Goal: Transaction & Acquisition: Purchase product/service

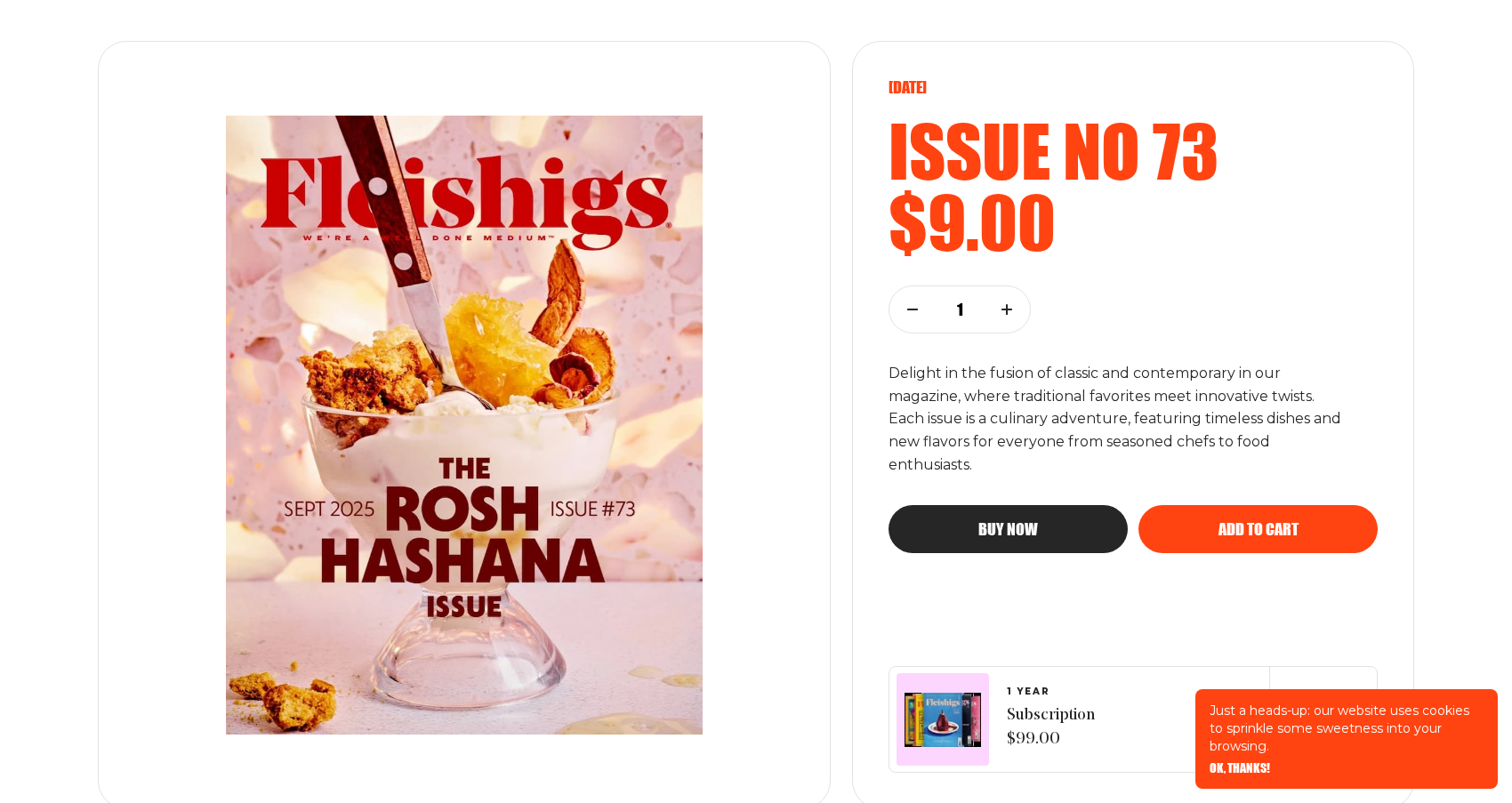
scroll to position [223, 0]
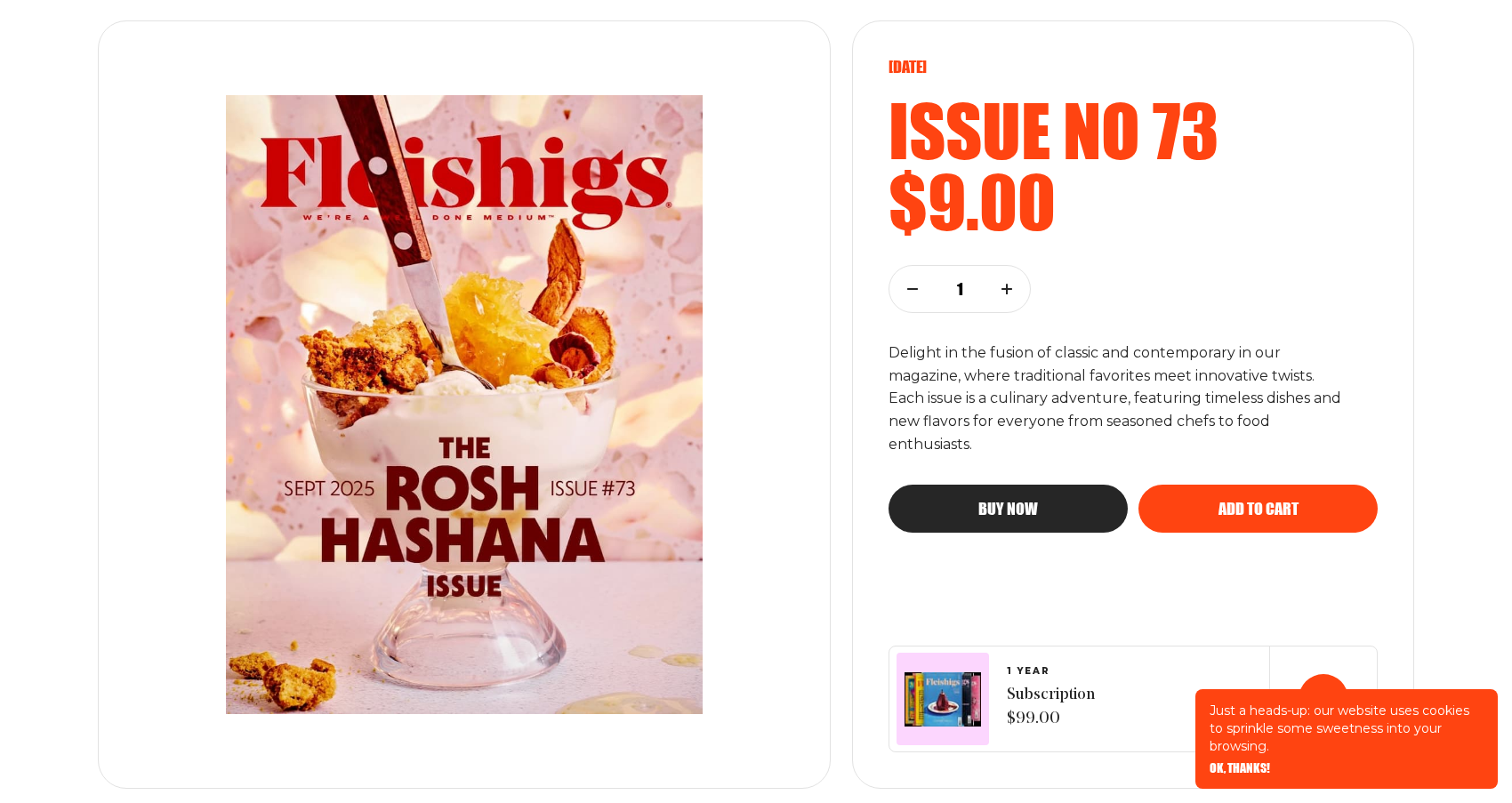
click at [1255, 762] on span "OK, THANKS!" at bounding box center [1239, 755] width 60 height 12
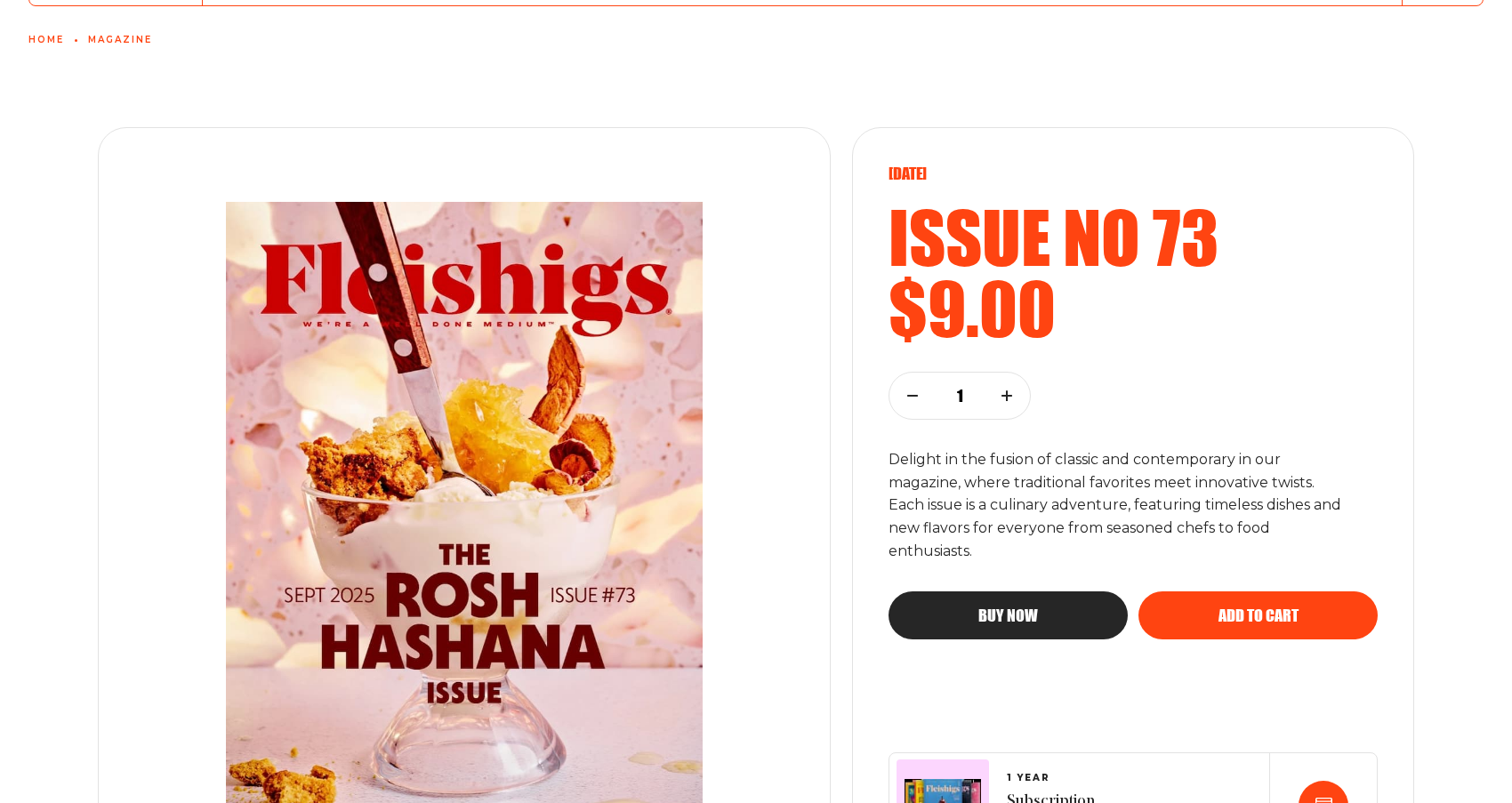
scroll to position [138, 0]
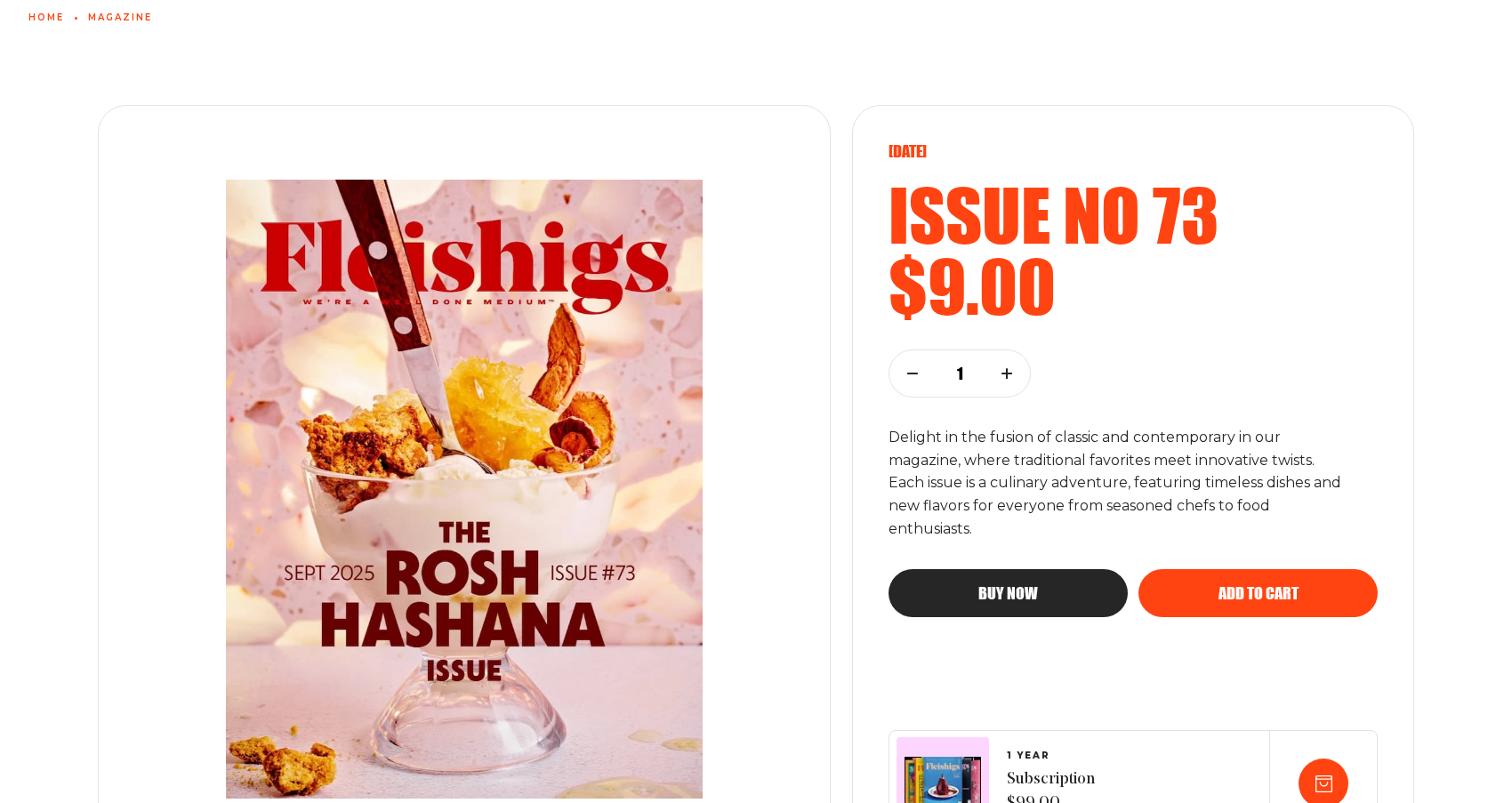
click at [480, 522] on img at bounding box center [463, 488] width 606 height 690
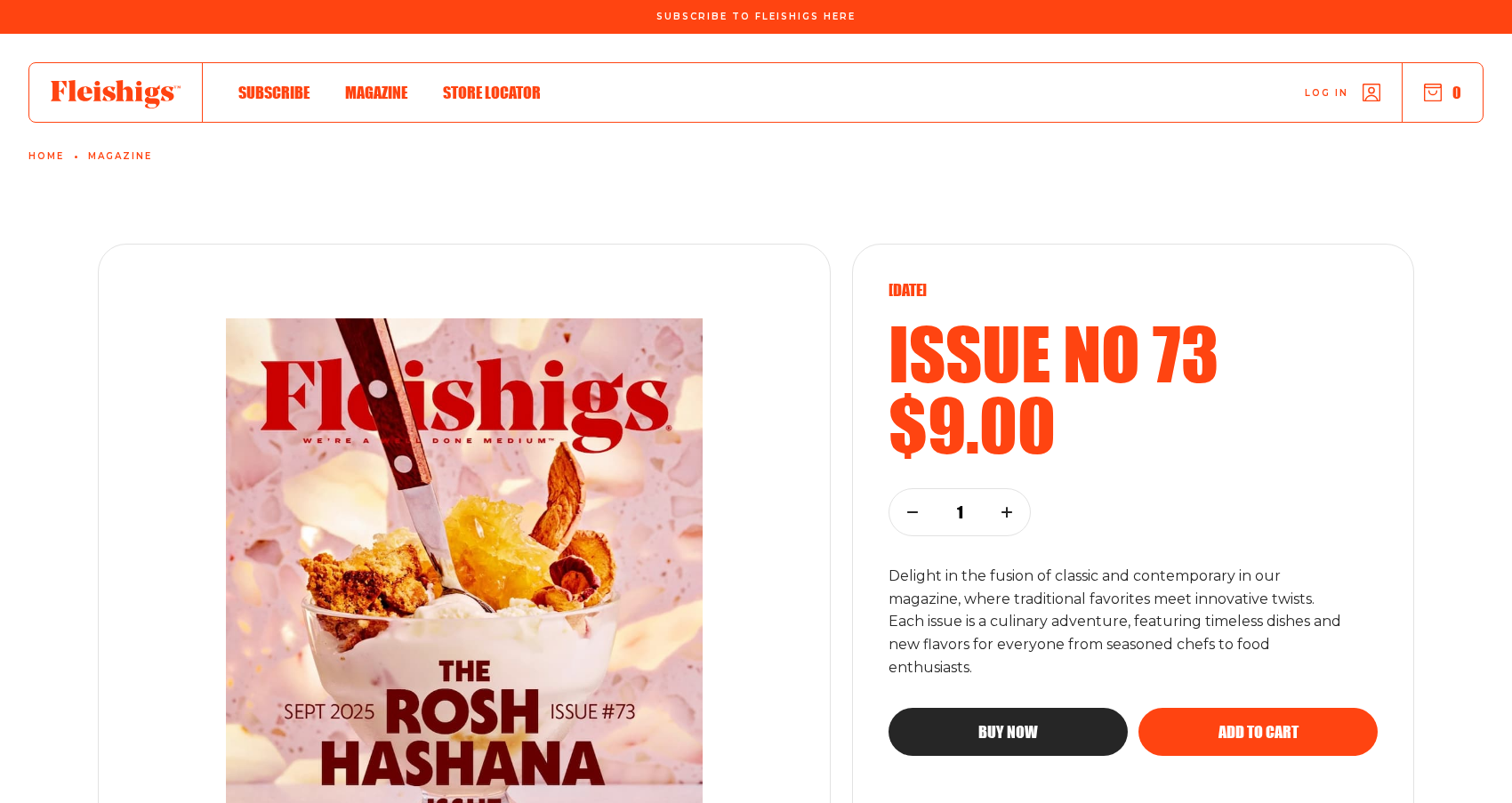
scroll to position [0, 0]
click at [526, 84] on span "Store locator" at bounding box center [491, 73] width 98 height 19
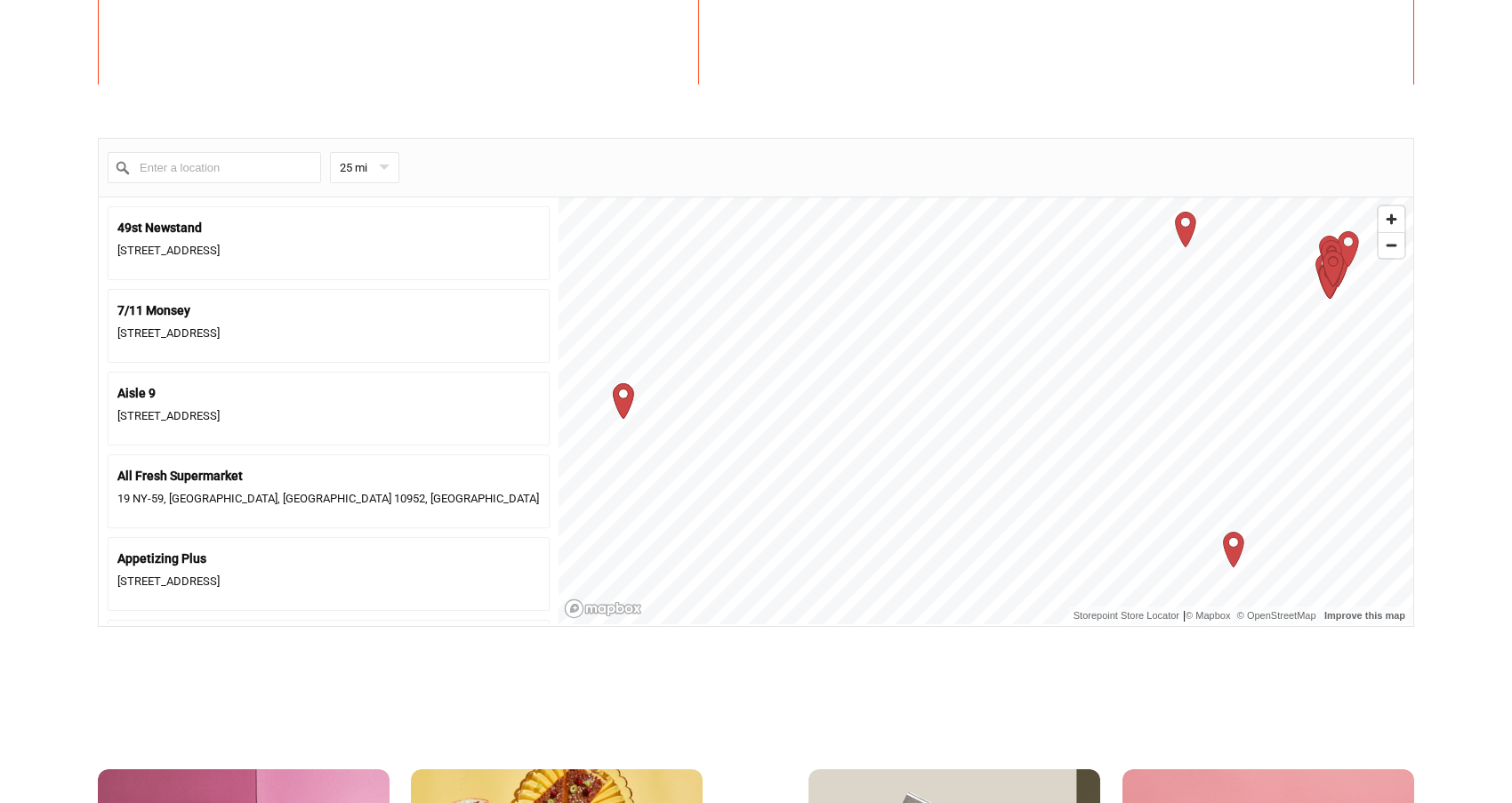
scroll to position [679, 0]
click at [264, 167] on input "Enter a location" at bounding box center [215, 166] width 214 height 32
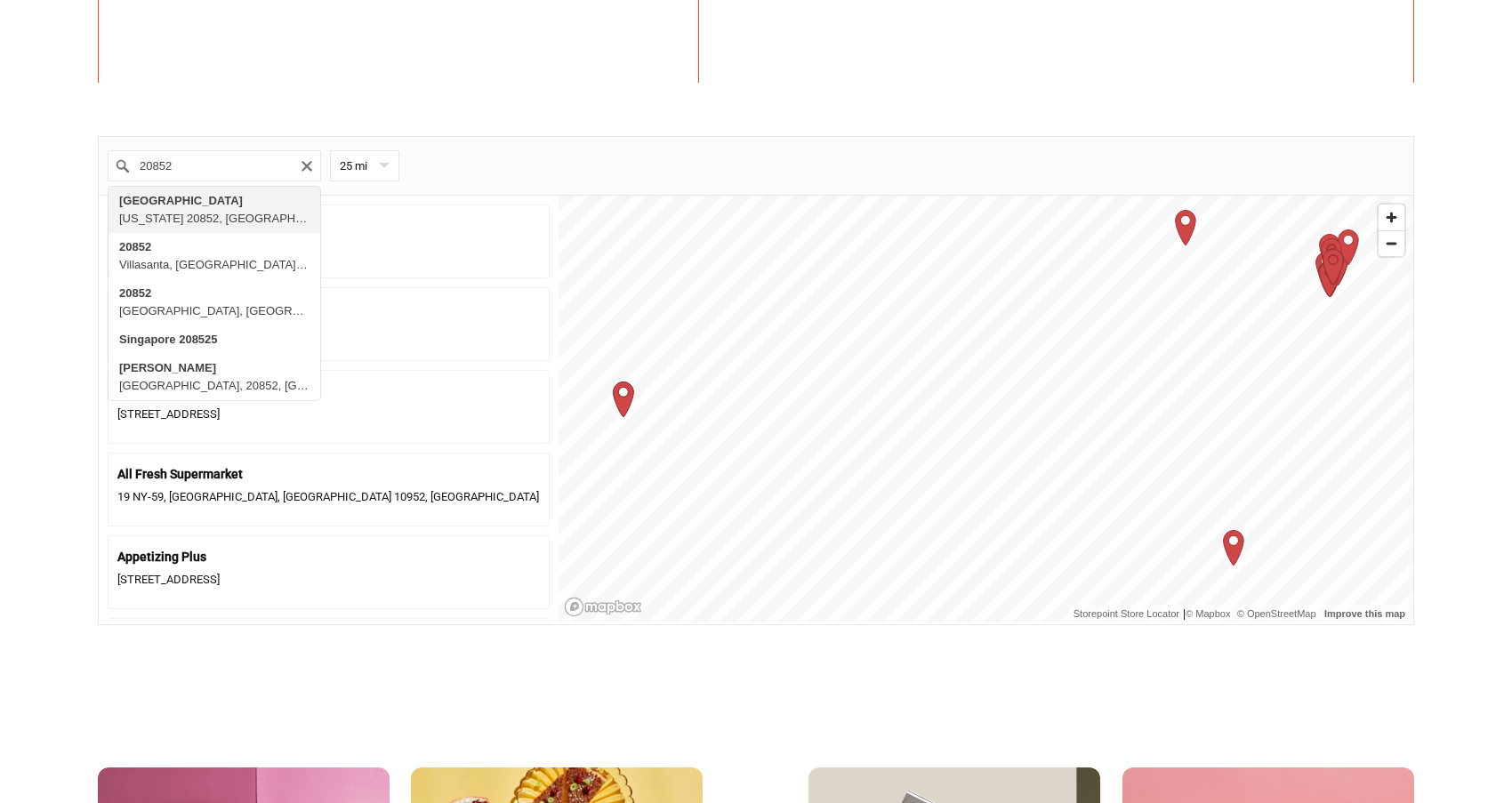
type input "[GEOGRAPHIC_DATA][US_STATE], [GEOGRAPHIC_DATA]"
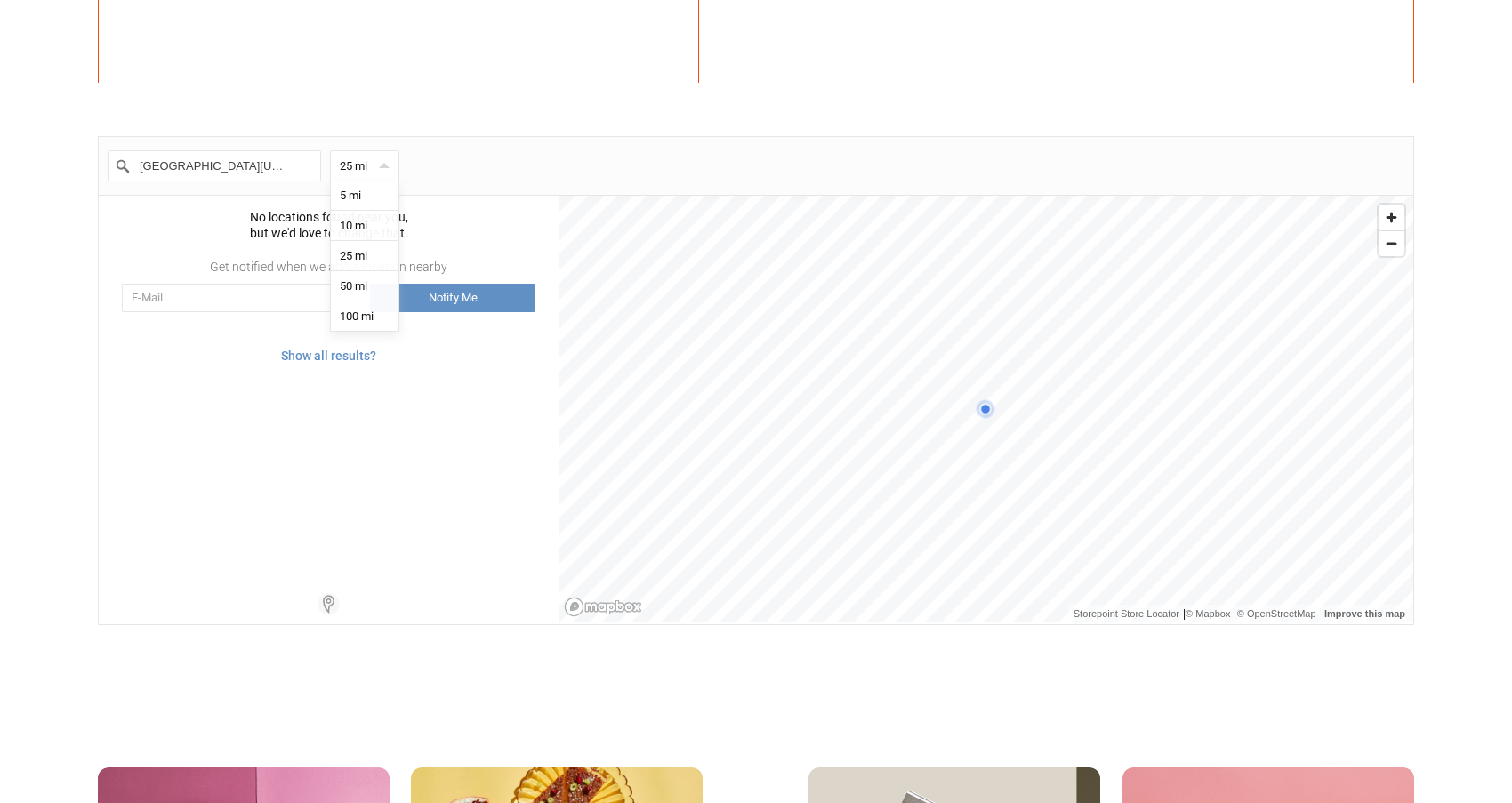
click at [378, 162] on div "25 mi 5 10 25 50 100" at bounding box center [364, 166] width 70 height 32
click at [371, 317] on label "100" at bounding box center [364, 317] width 68 height 31
click at [349, 353] on div "Show all results?" at bounding box center [328, 356] width 460 height 33
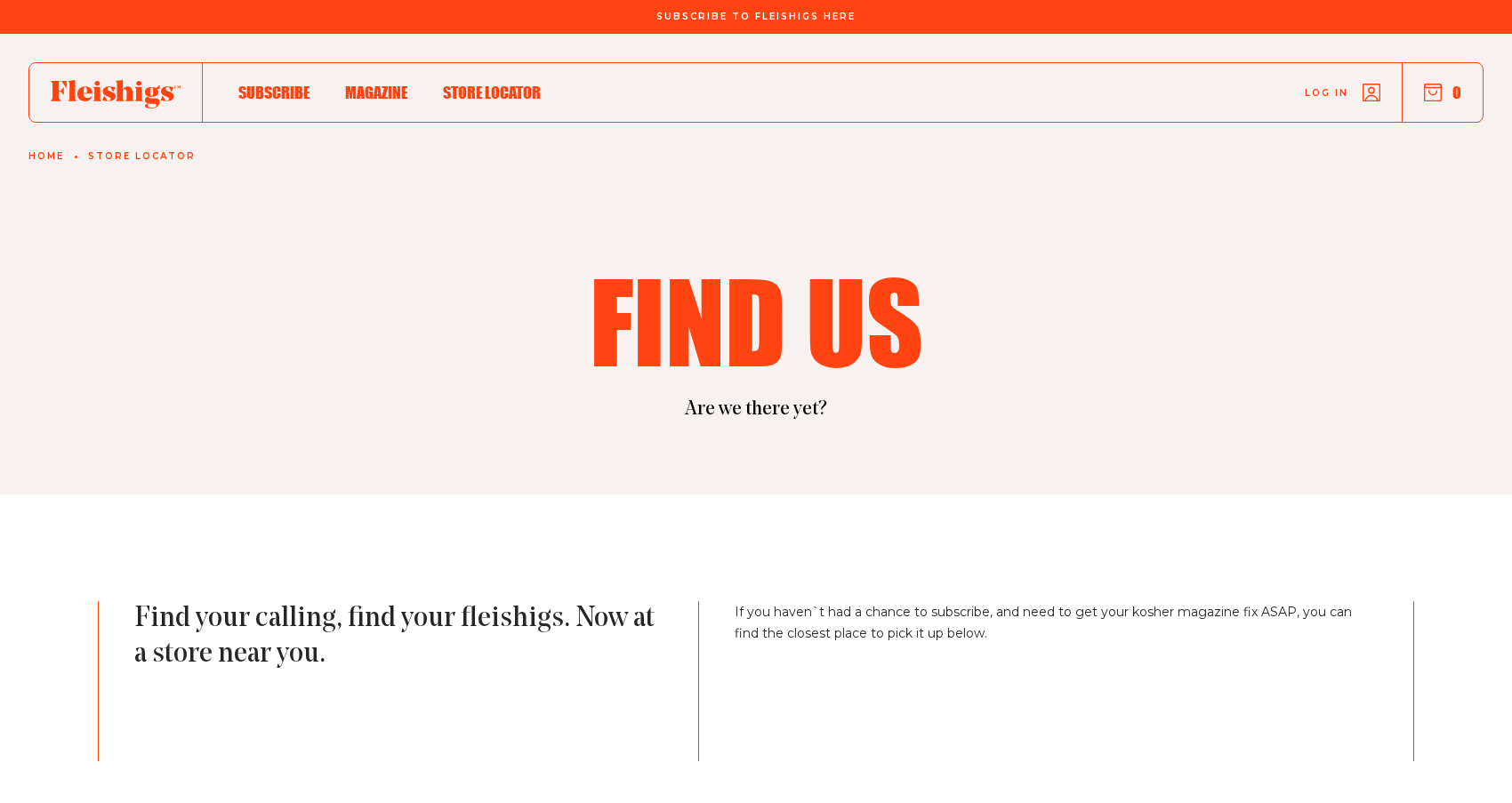
scroll to position [0, 0]
click at [46, 161] on link "Home" at bounding box center [46, 156] width 35 height 10
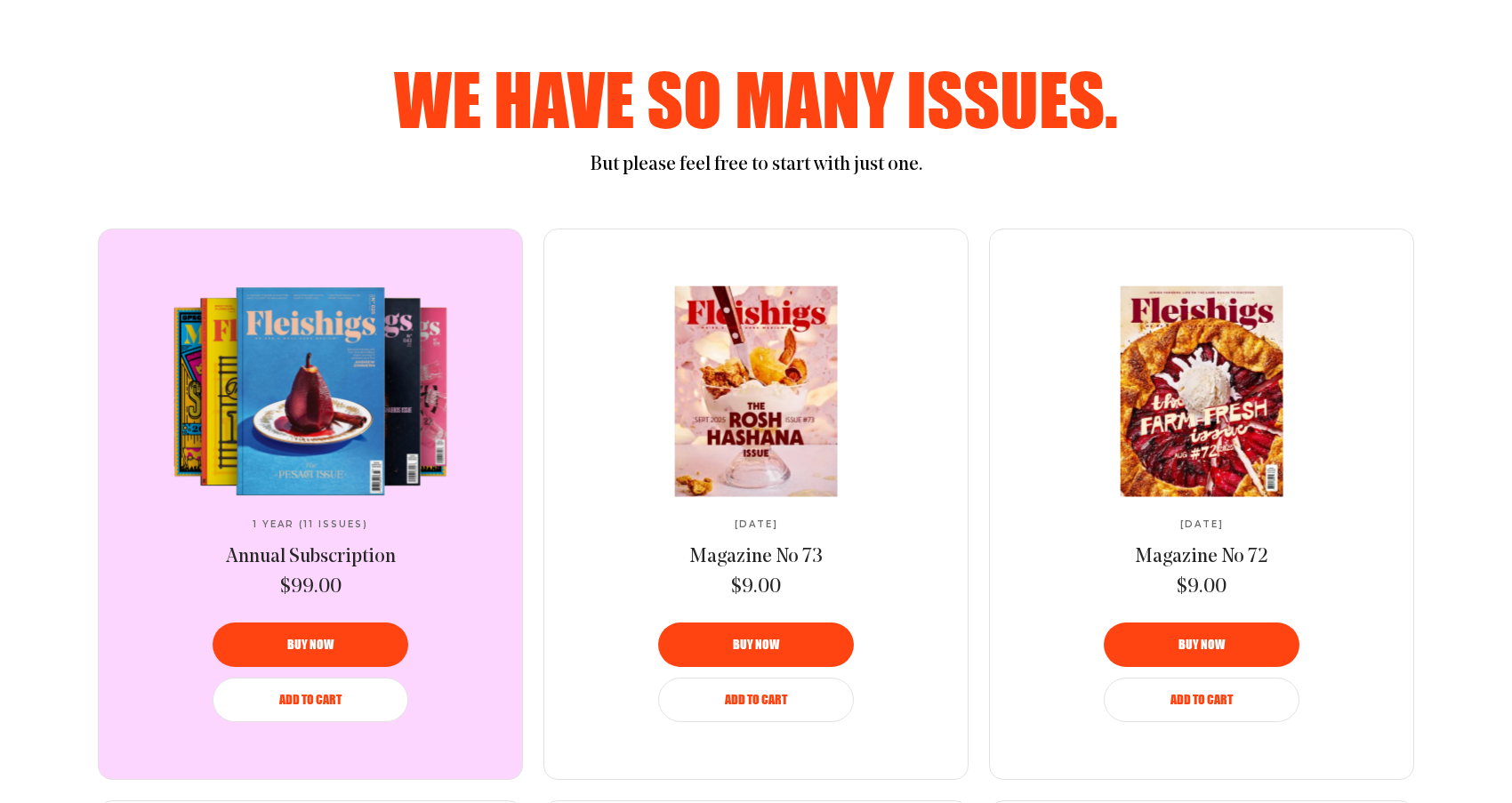
scroll to position [884, 0]
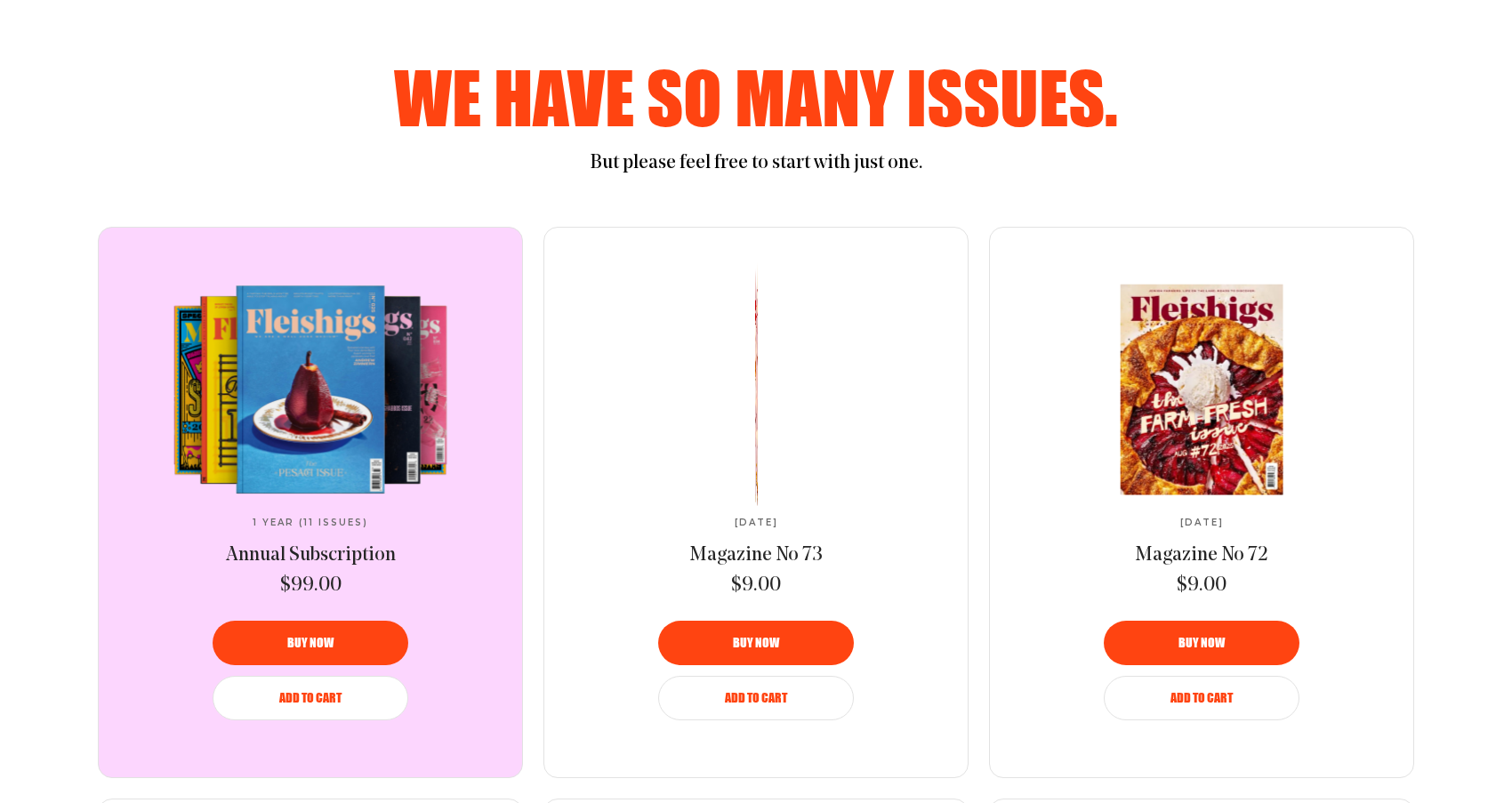
click at [751, 447] on link at bounding box center [756, 389] width 297 height 210
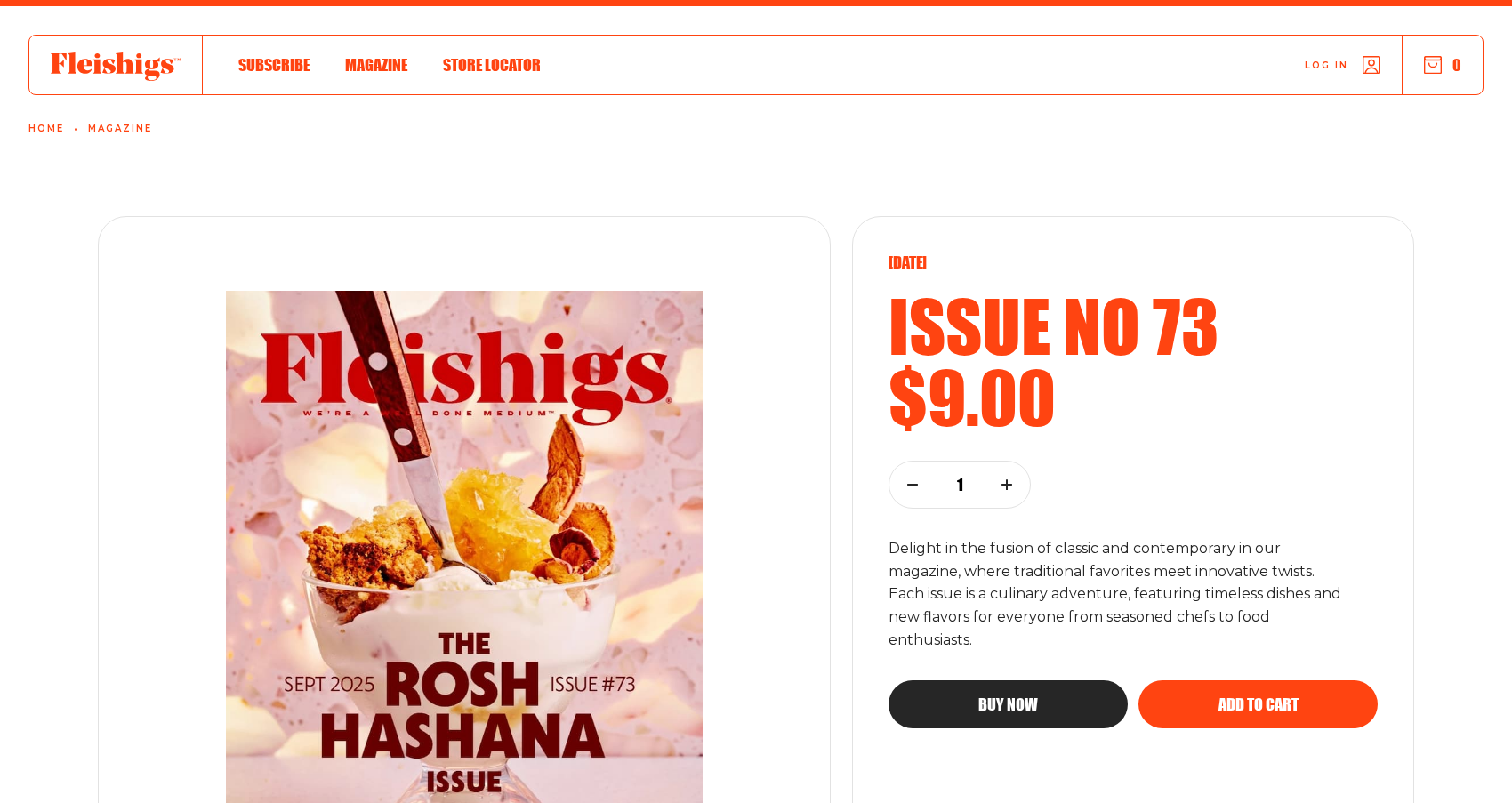
scroll to position [47, 0]
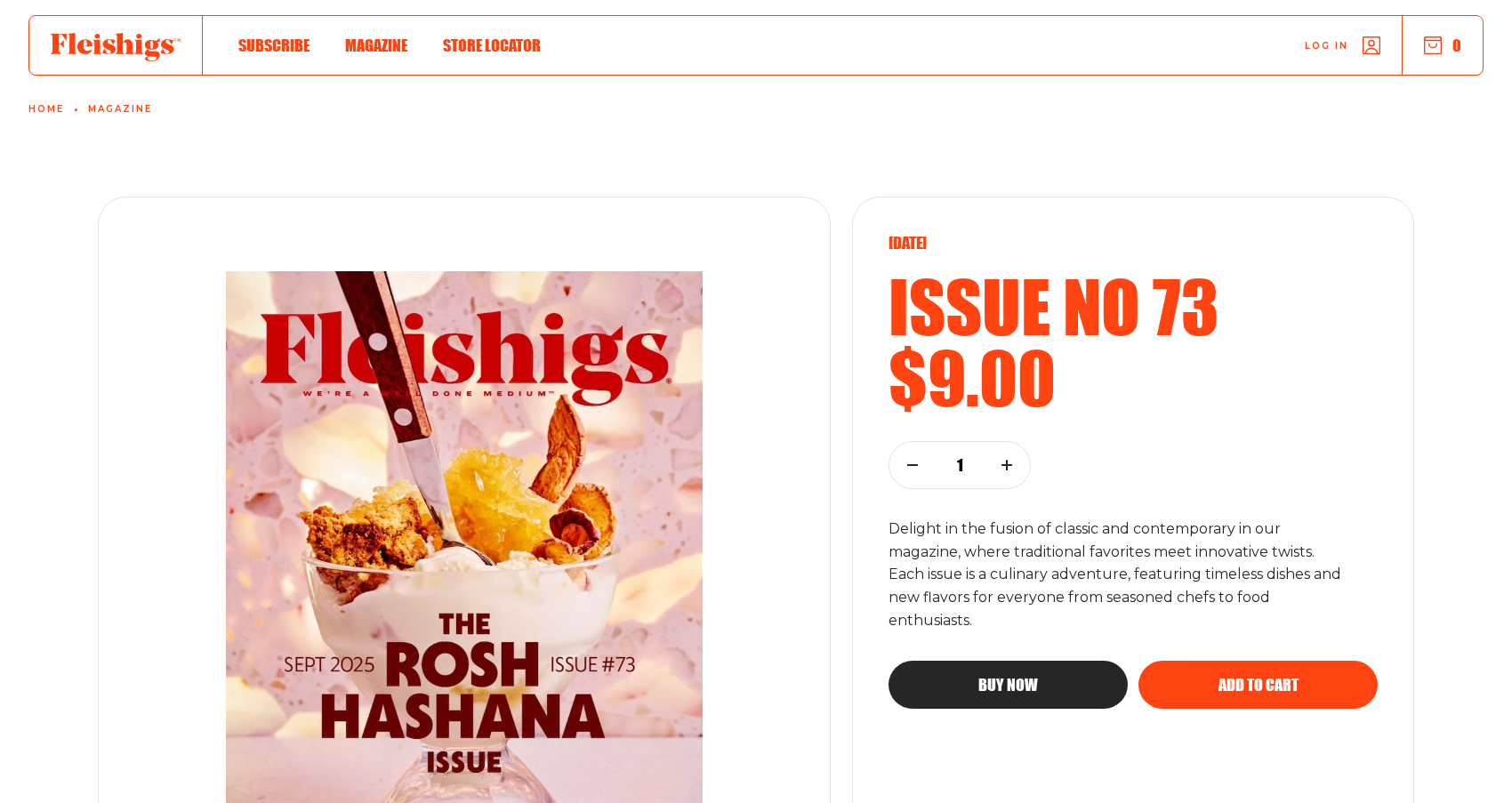
click at [1298, 677] on span "Add to cart" at bounding box center [1258, 667] width 80 height 16
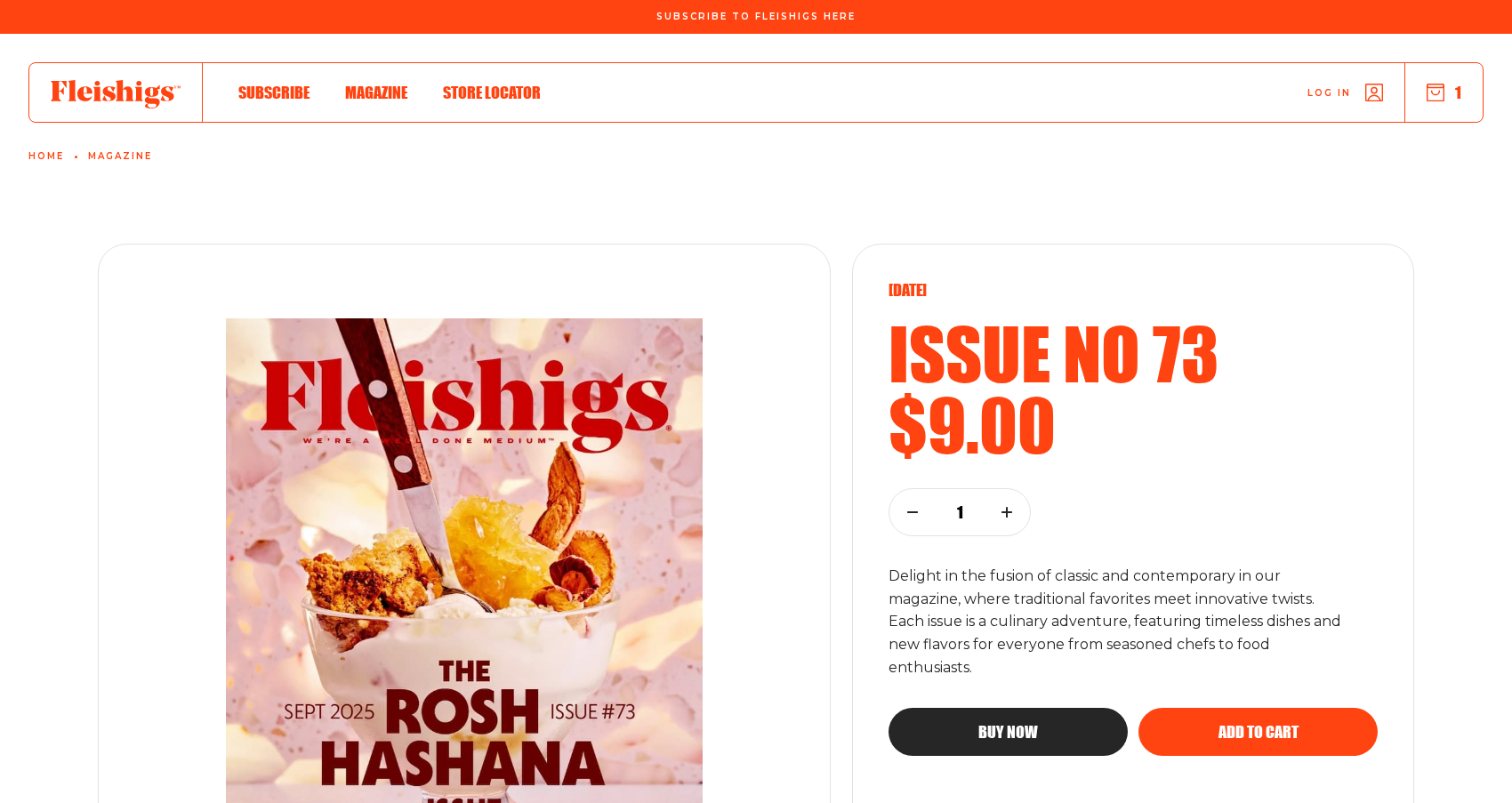
scroll to position [0, 0]
click at [1432, 83] on button "1" at bounding box center [1443, 92] width 34 height 19
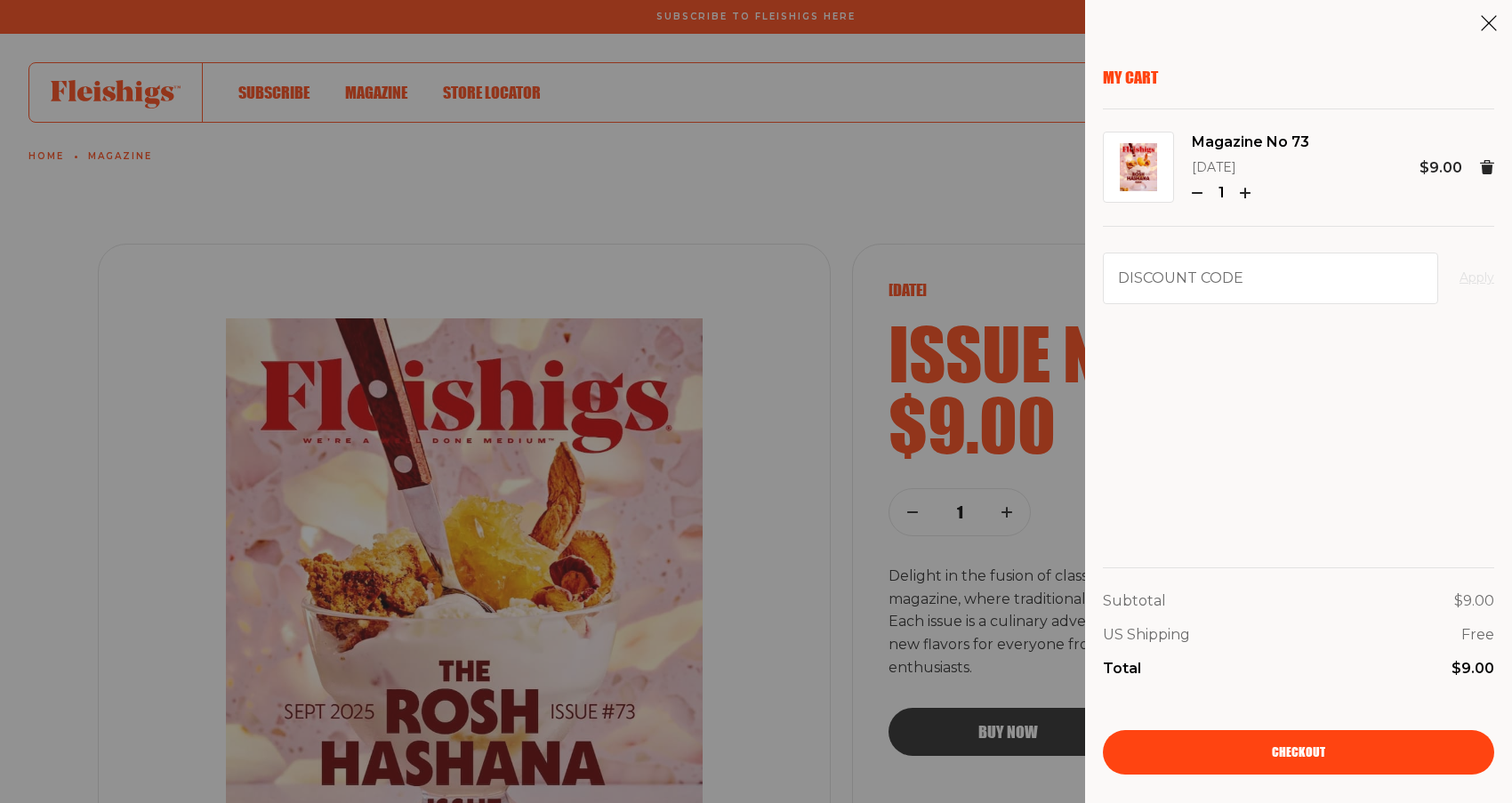
click at [386, 91] on div "My Cart Magazine No 73 [DATE] 1 $9.00 Discount code Apply Subtotal $9.00 US Shi…" at bounding box center [756, 401] width 1512 height 803
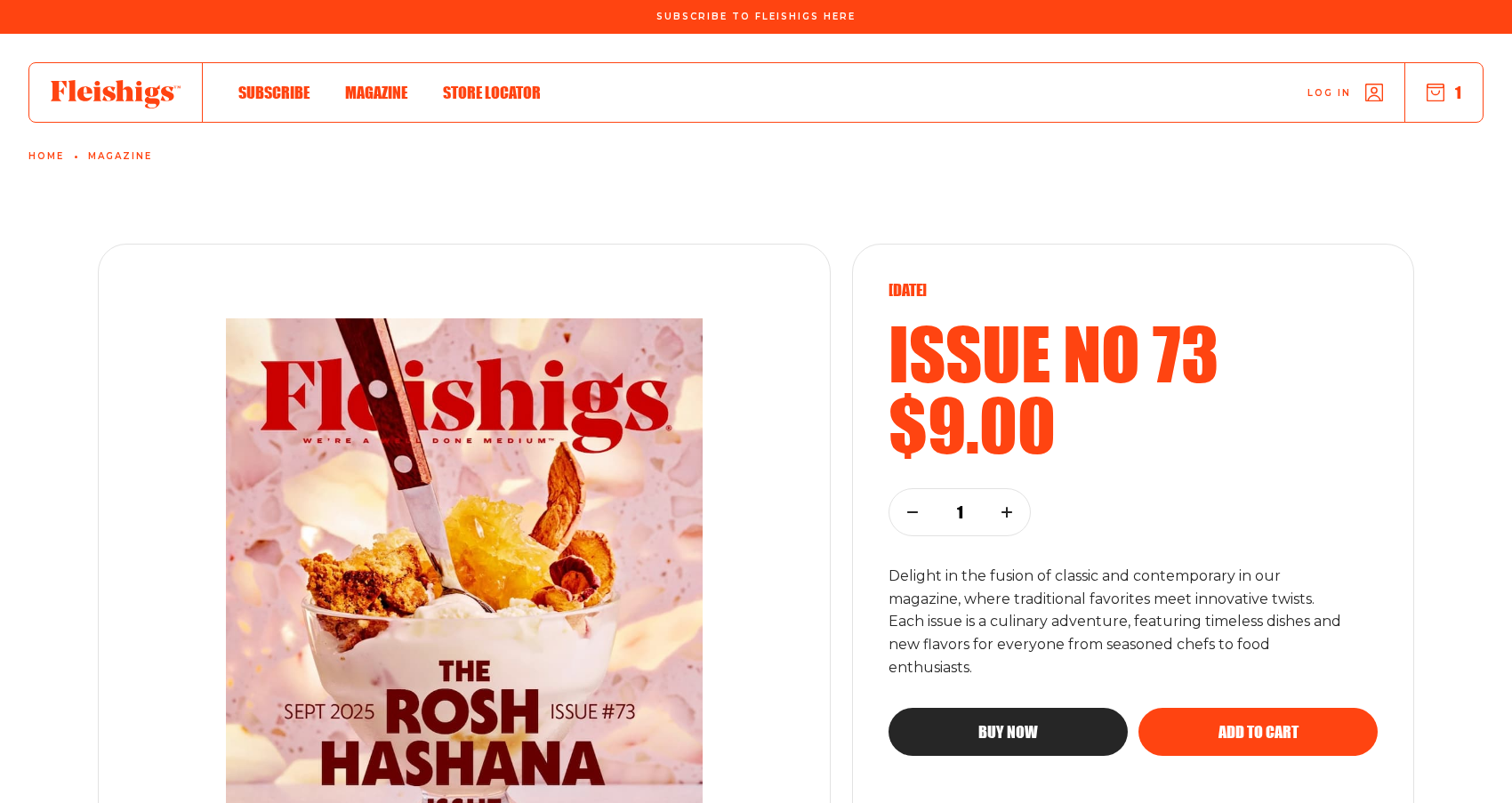
click at [388, 84] on span "Magazine" at bounding box center [376, 73] width 62 height 19
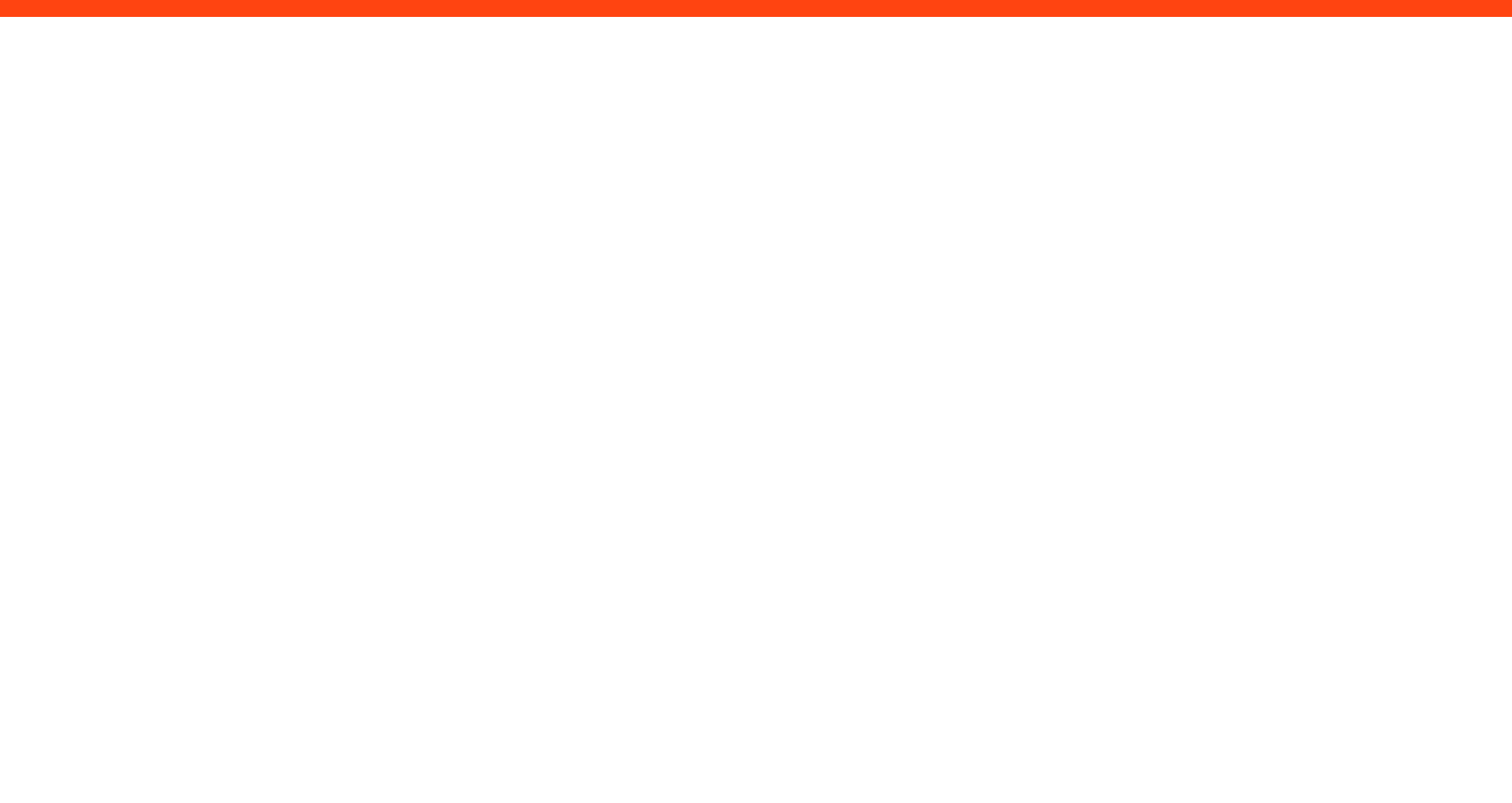
click at [378, 0] on html "/magazine?page=1&sort=-date" at bounding box center [756, 0] width 1512 height 0
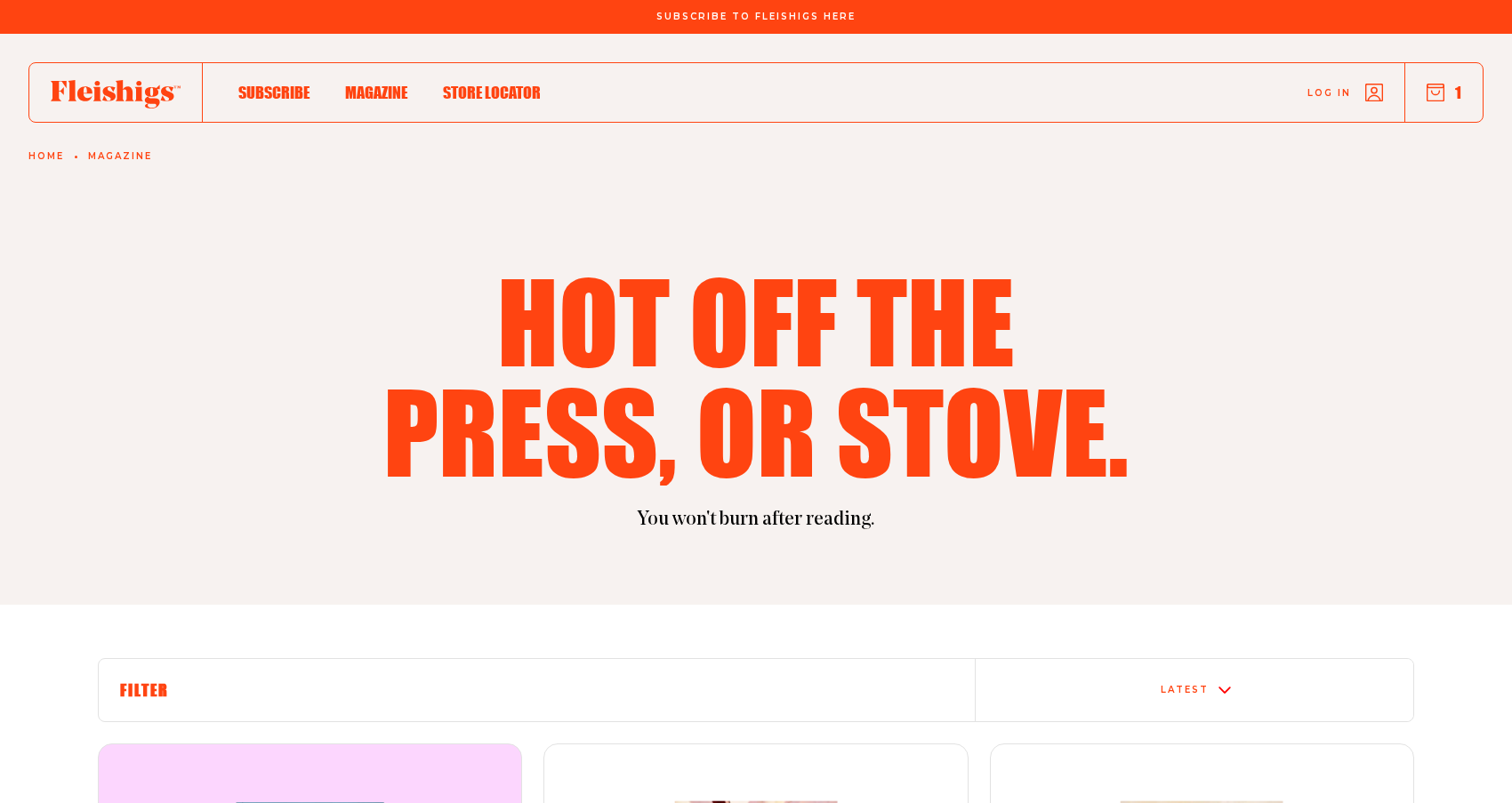
click at [1327, 86] on span "Log in" at bounding box center [1329, 80] width 44 height 13
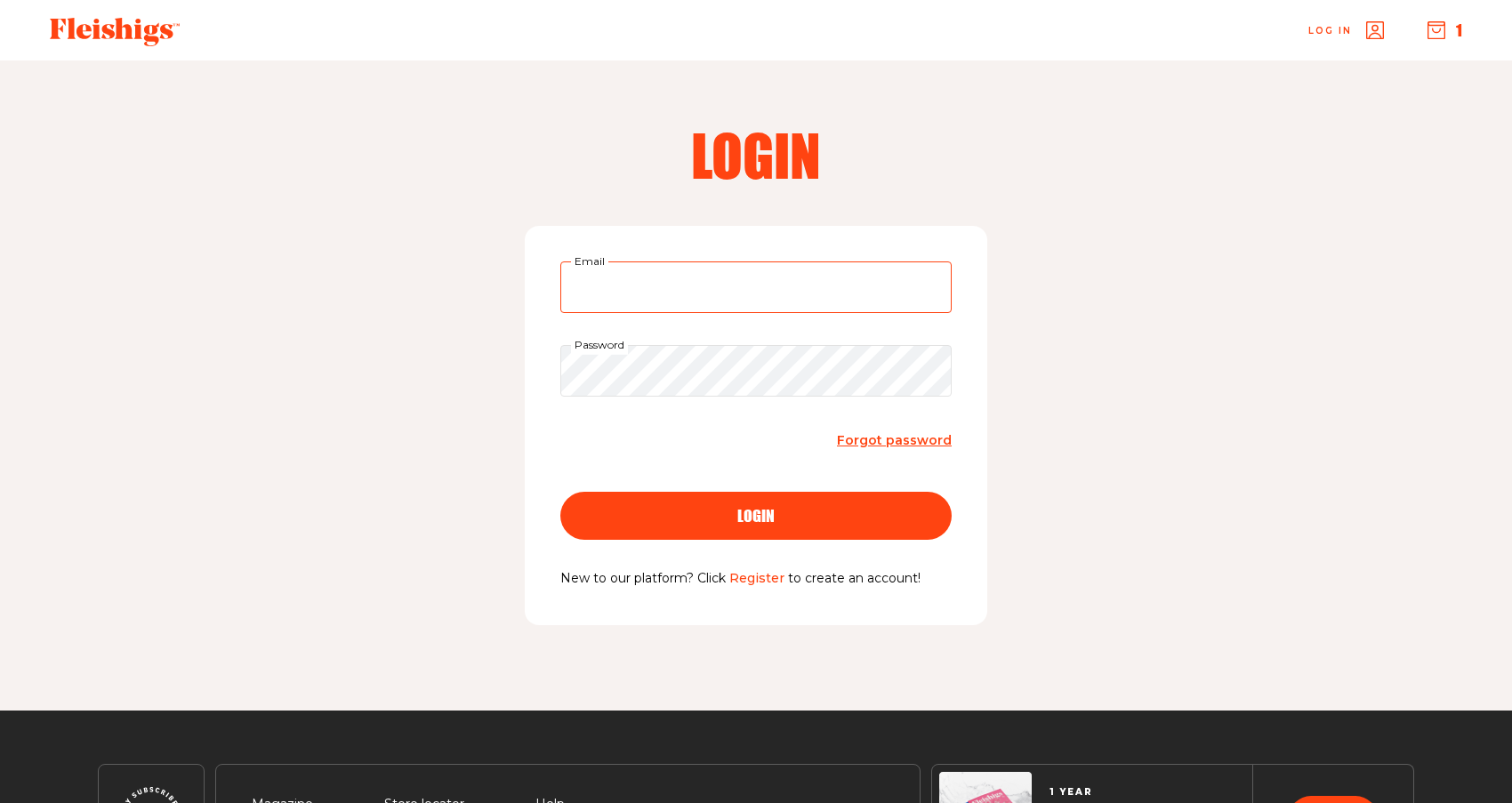
type input "[EMAIL_ADDRESS][DOMAIN_NAME]"
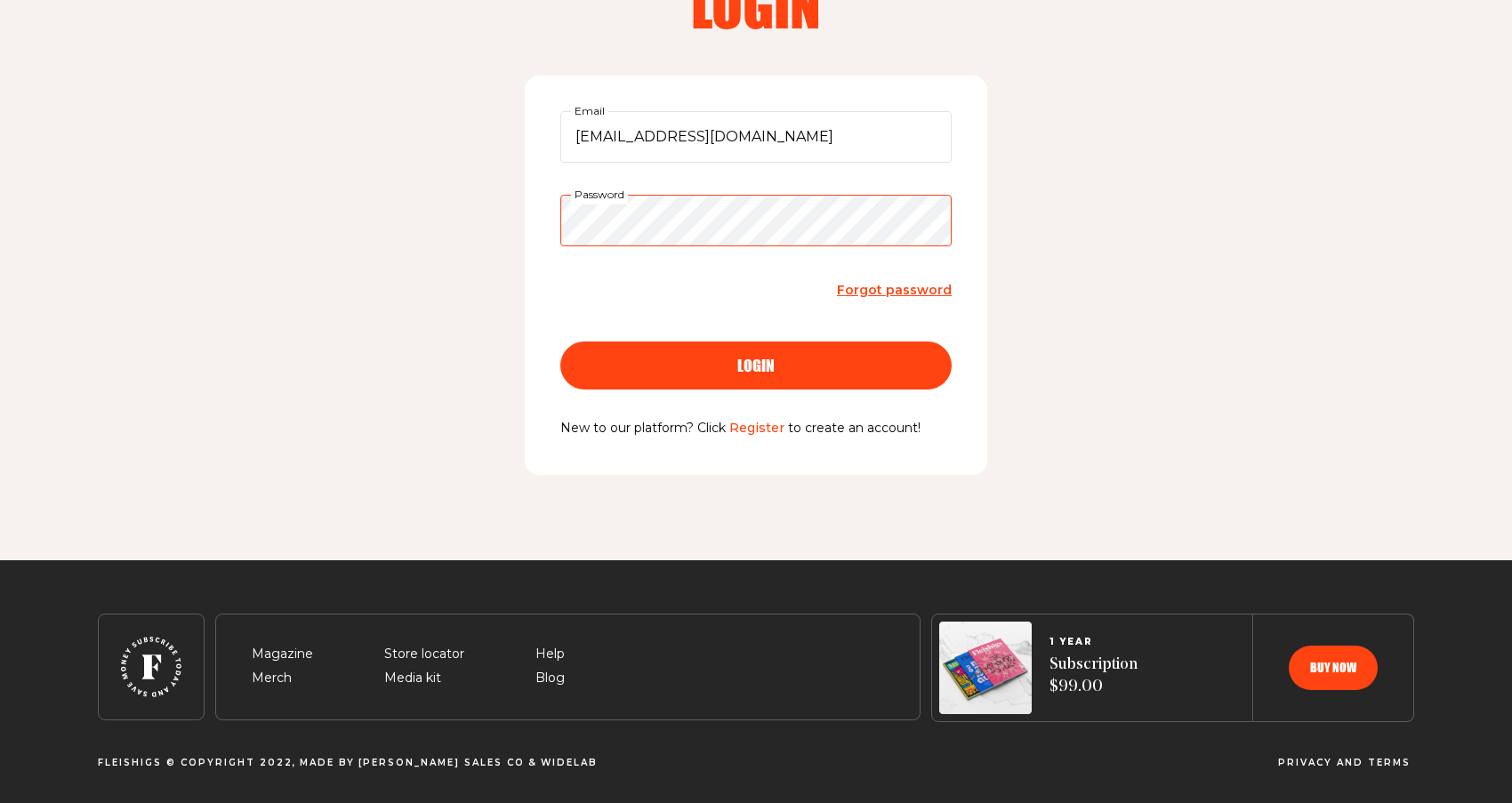
scroll to position [149, 0]
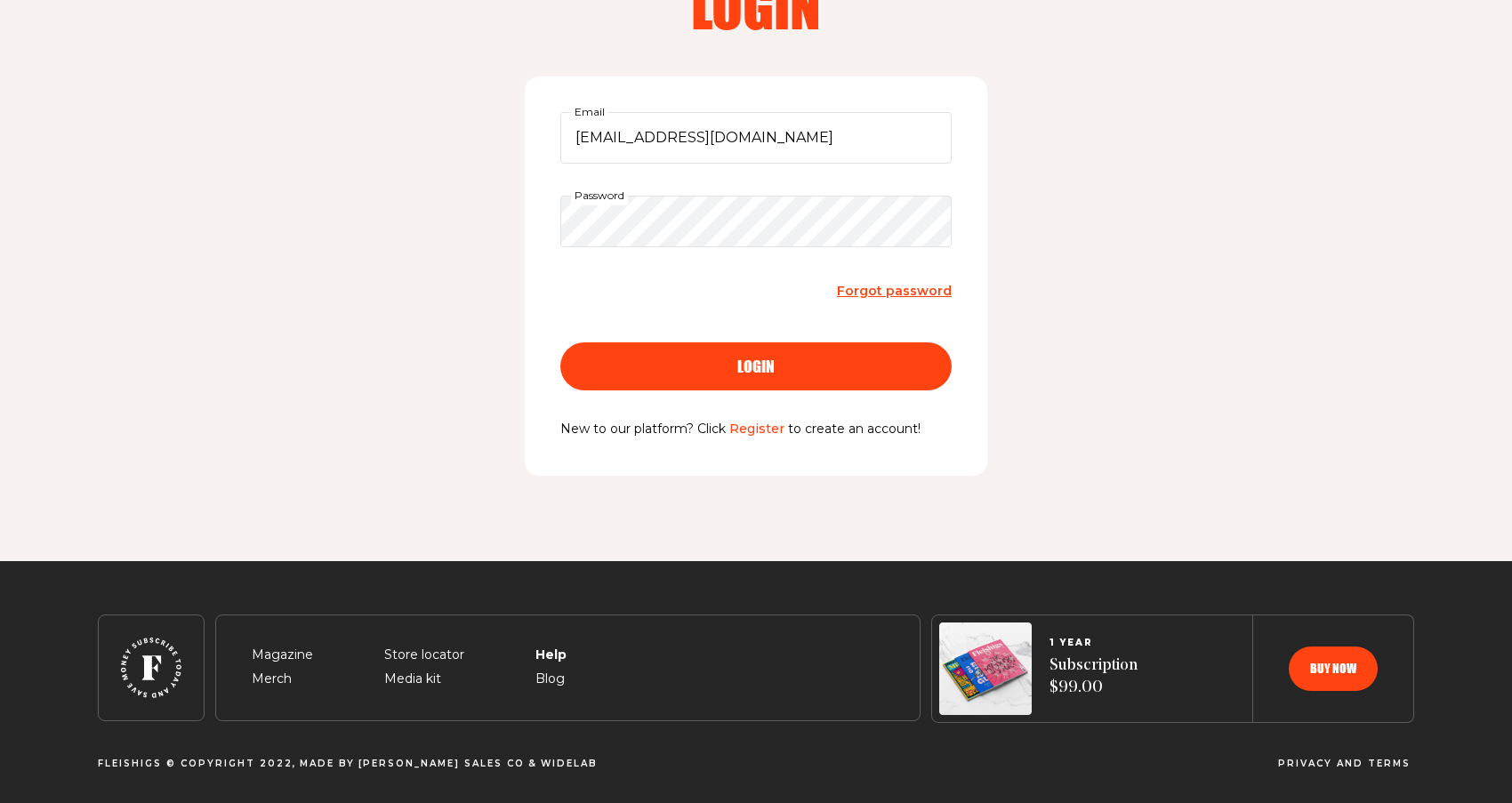
click at [551, 644] on span "Help" at bounding box center [550, 633] width 30 height 21
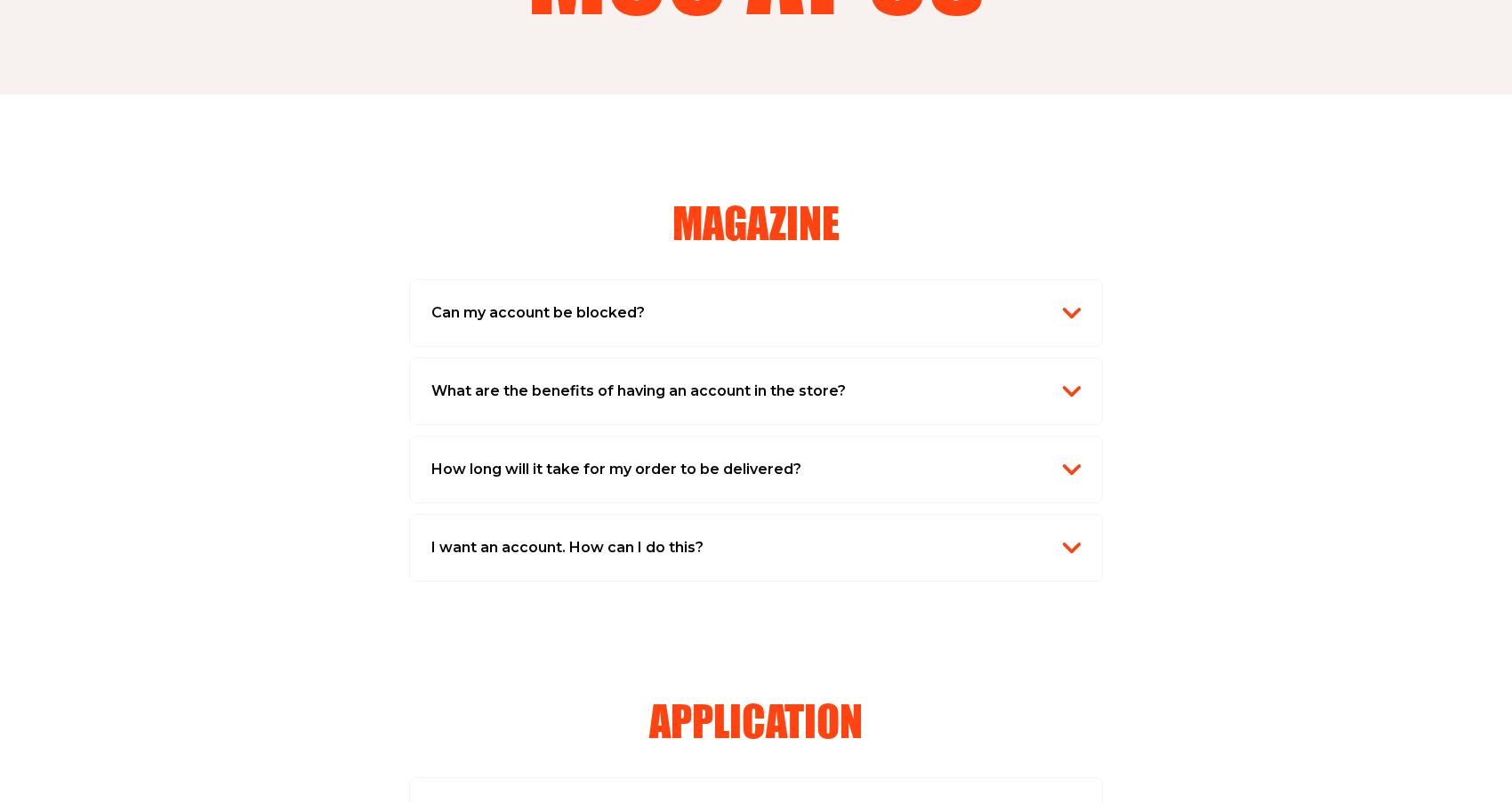
scroll to position [360, 0]
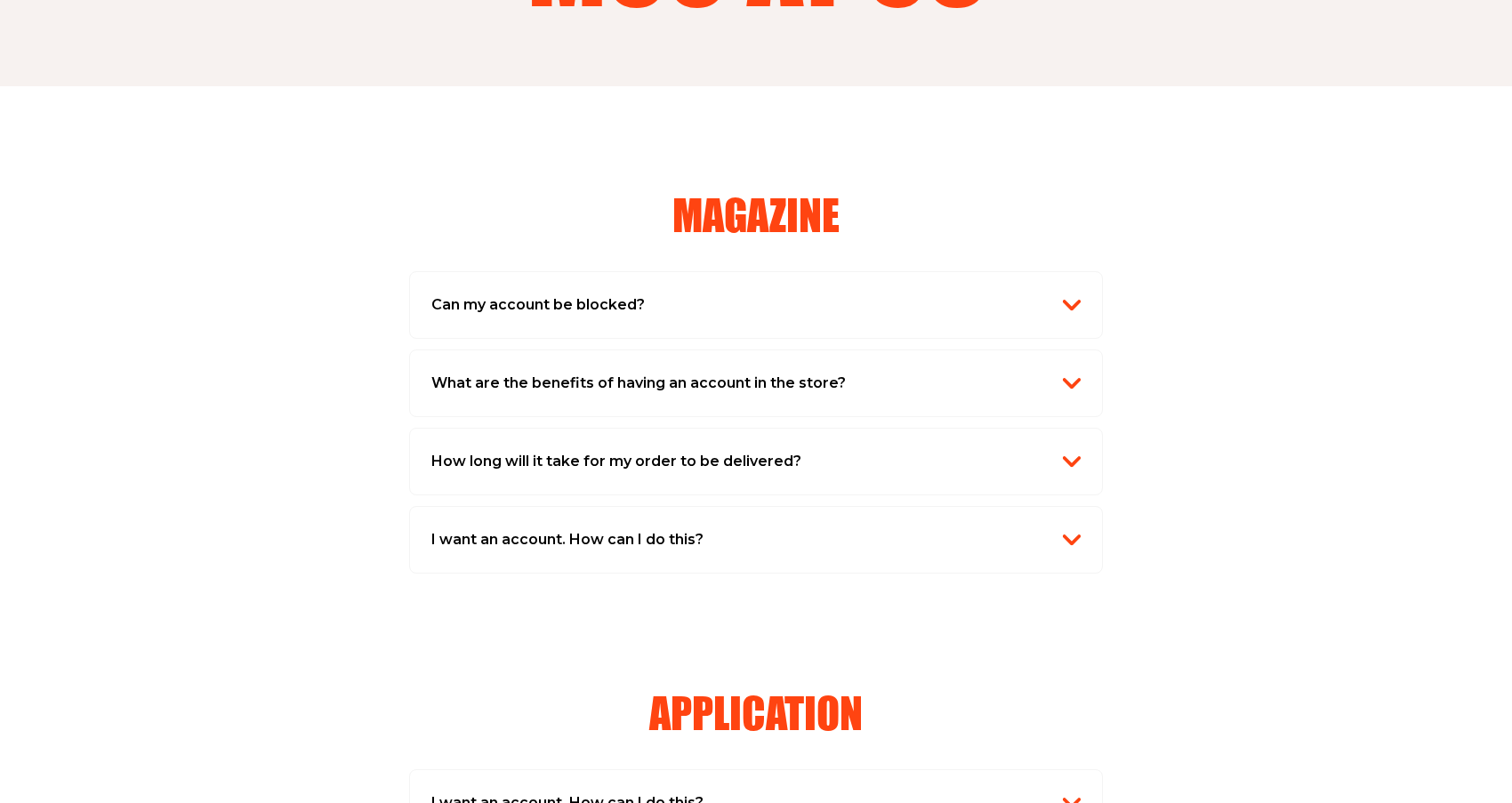
click at [1077, 452] on img "button" at bounding box center [1071, 460] width 18 height 18
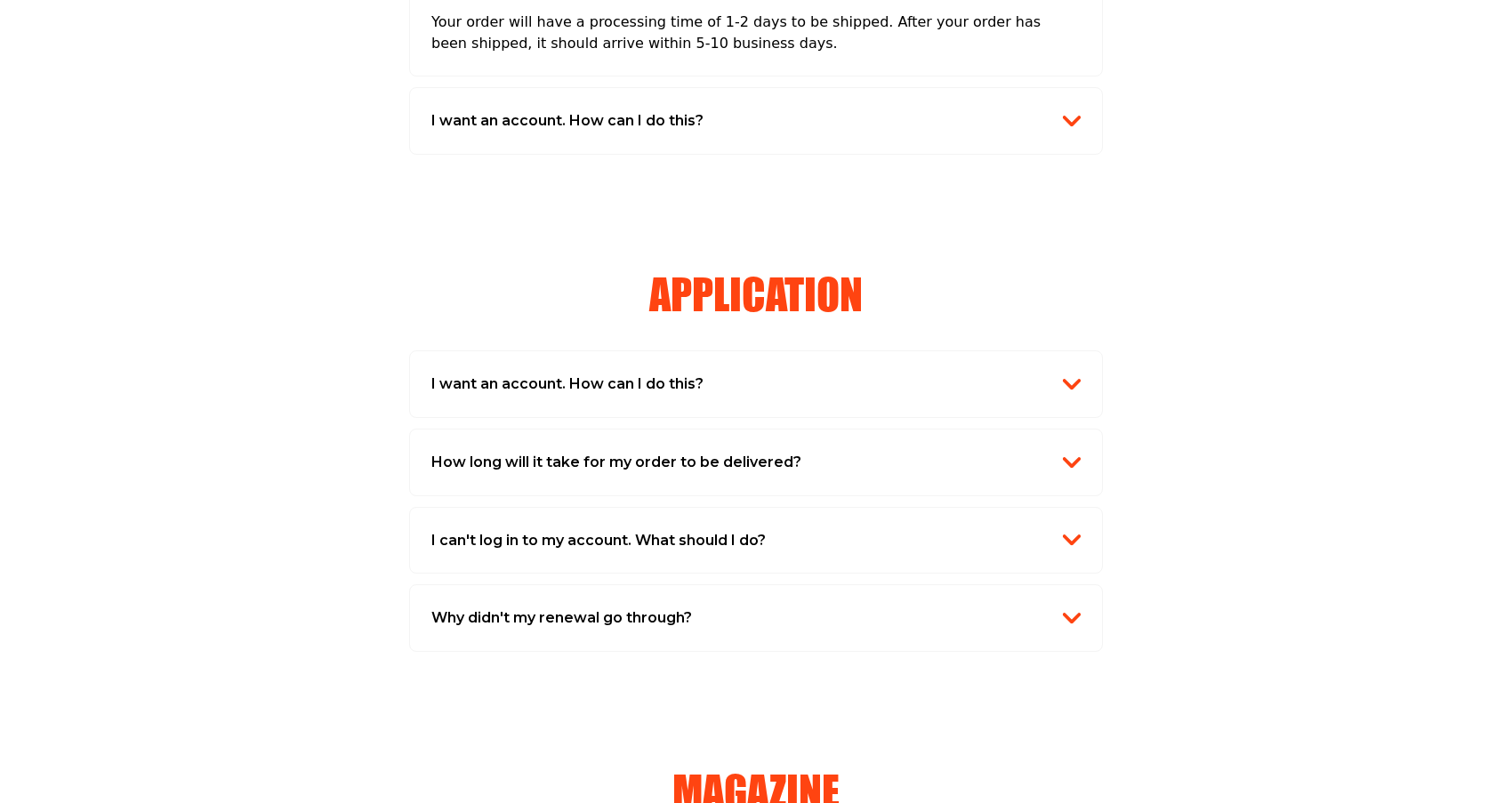
scroll to position [850, 0]
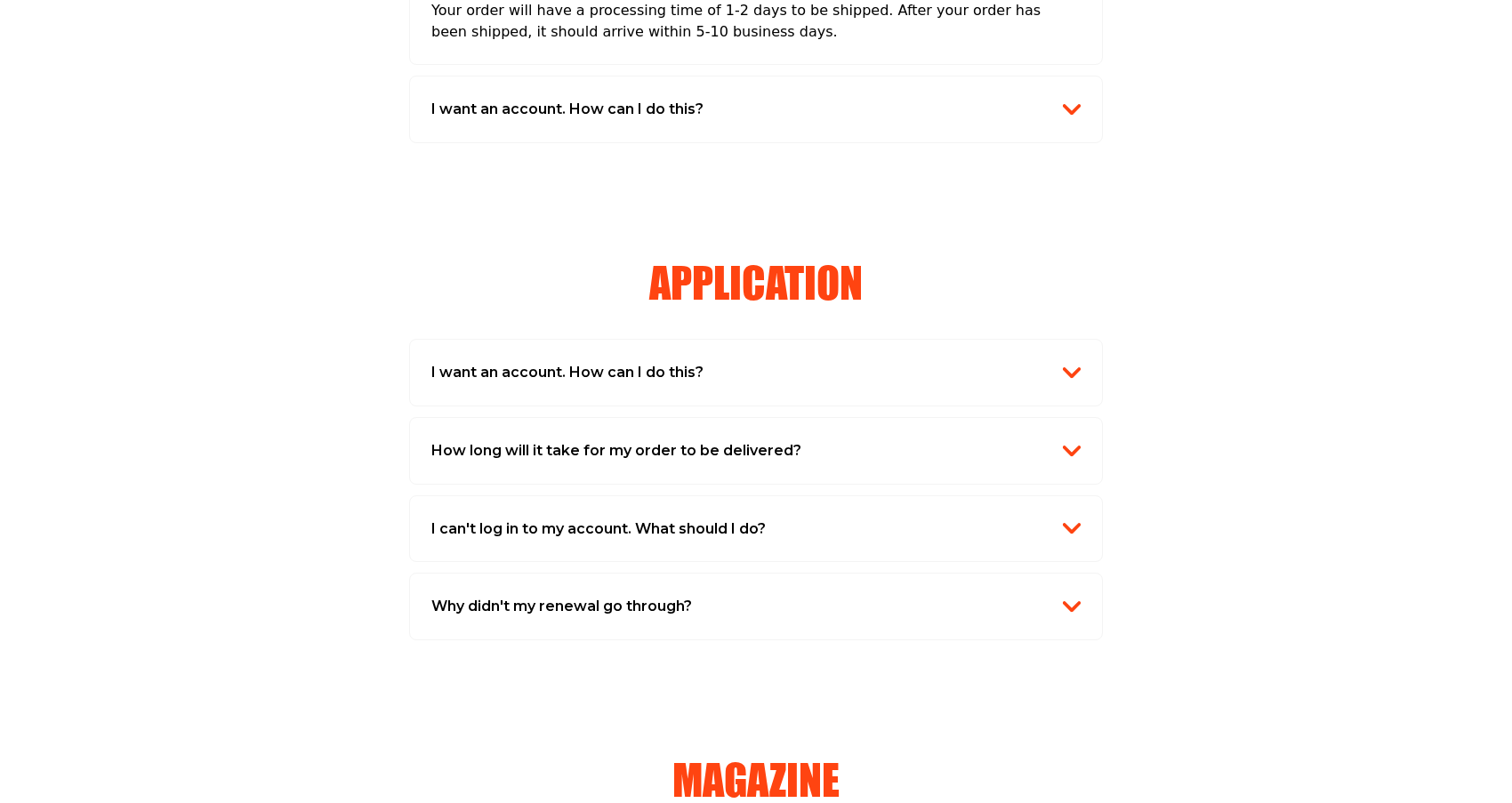
click at [1077, 450] on img "button" at bounding box center [1071, 450] width 18 height 18
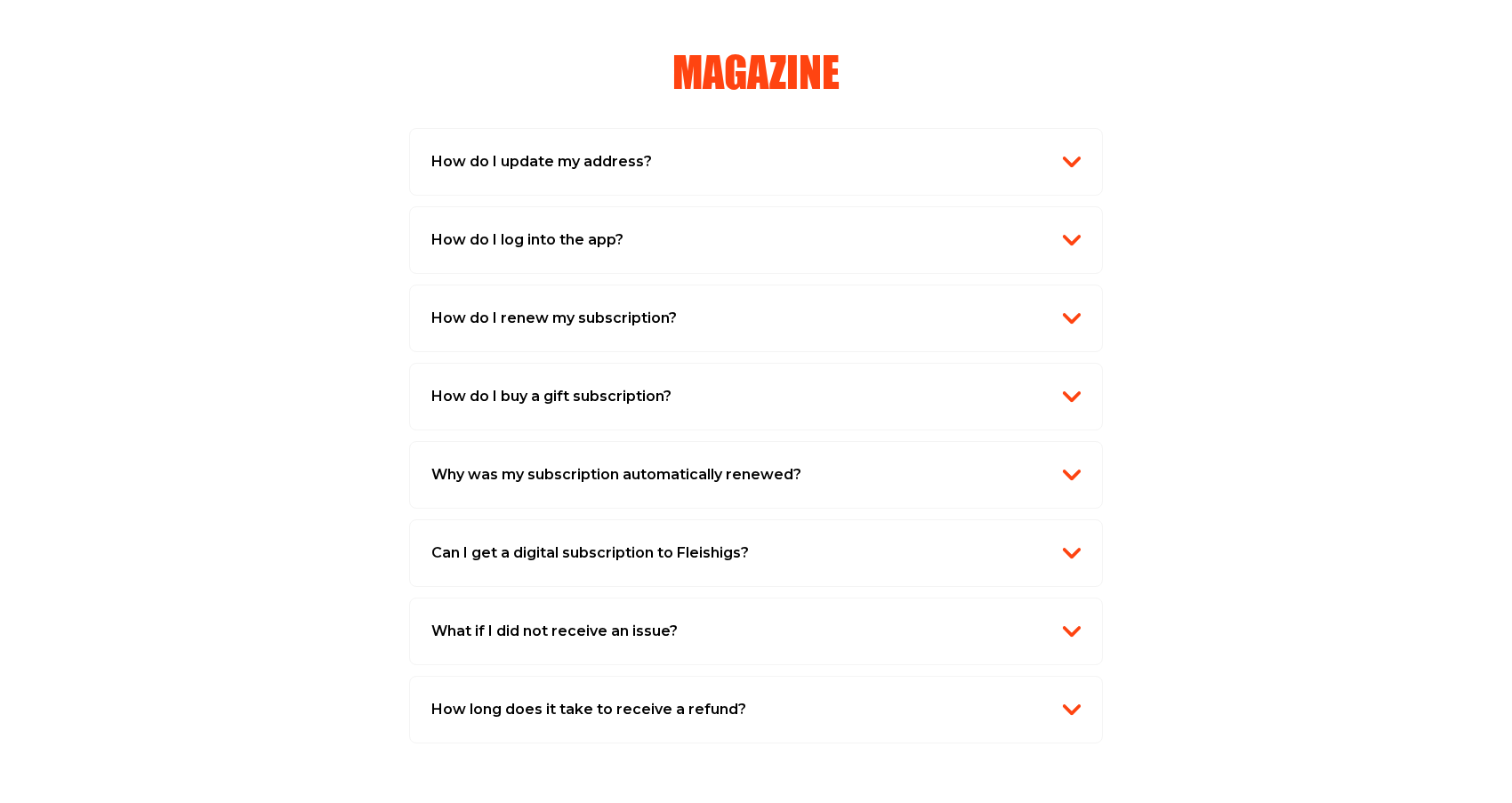
scroll to position [1568, 0]
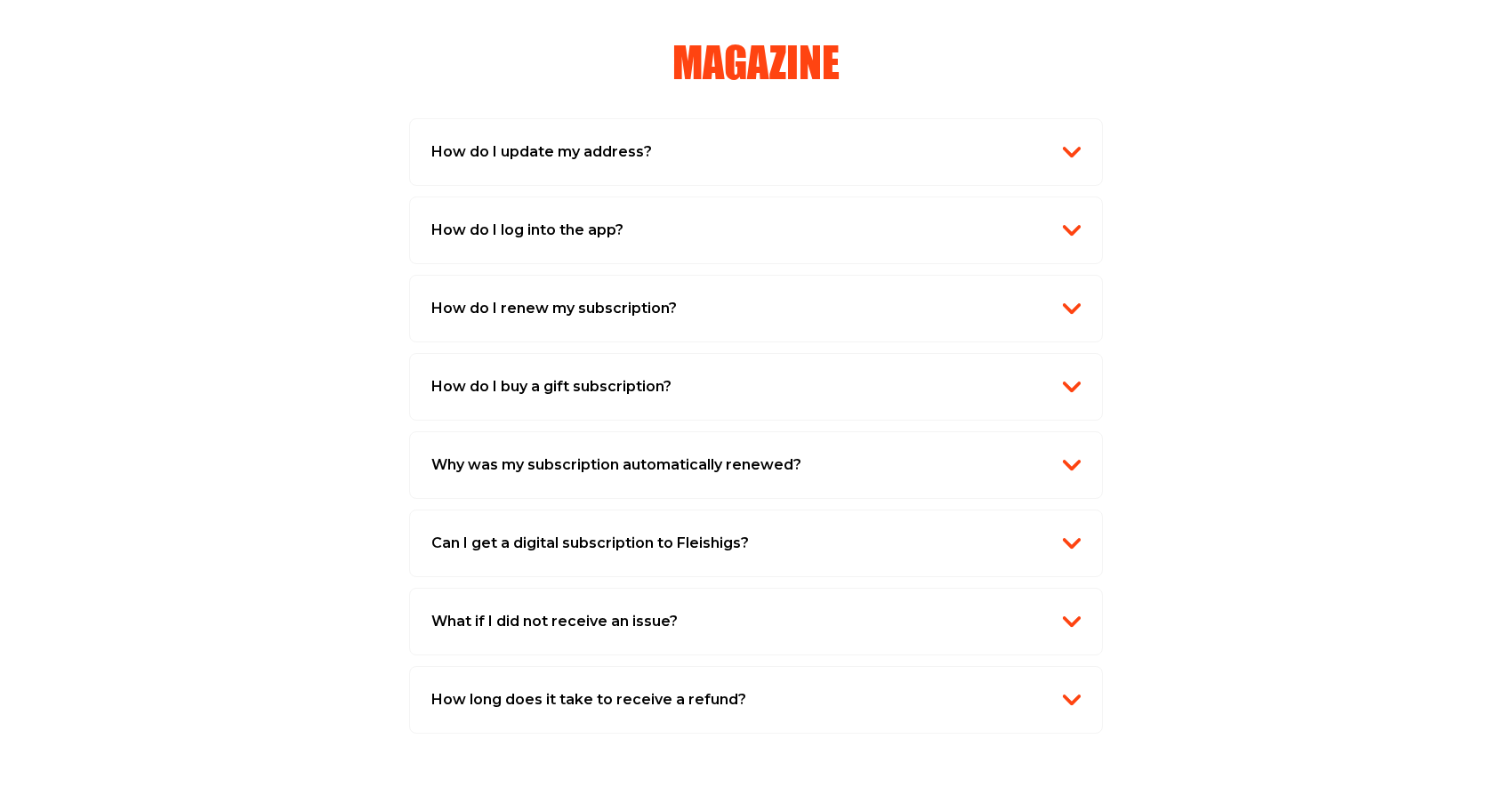
click at [1080, 535] on img "button" at bounding box center [1071, 543] width 18 height 18
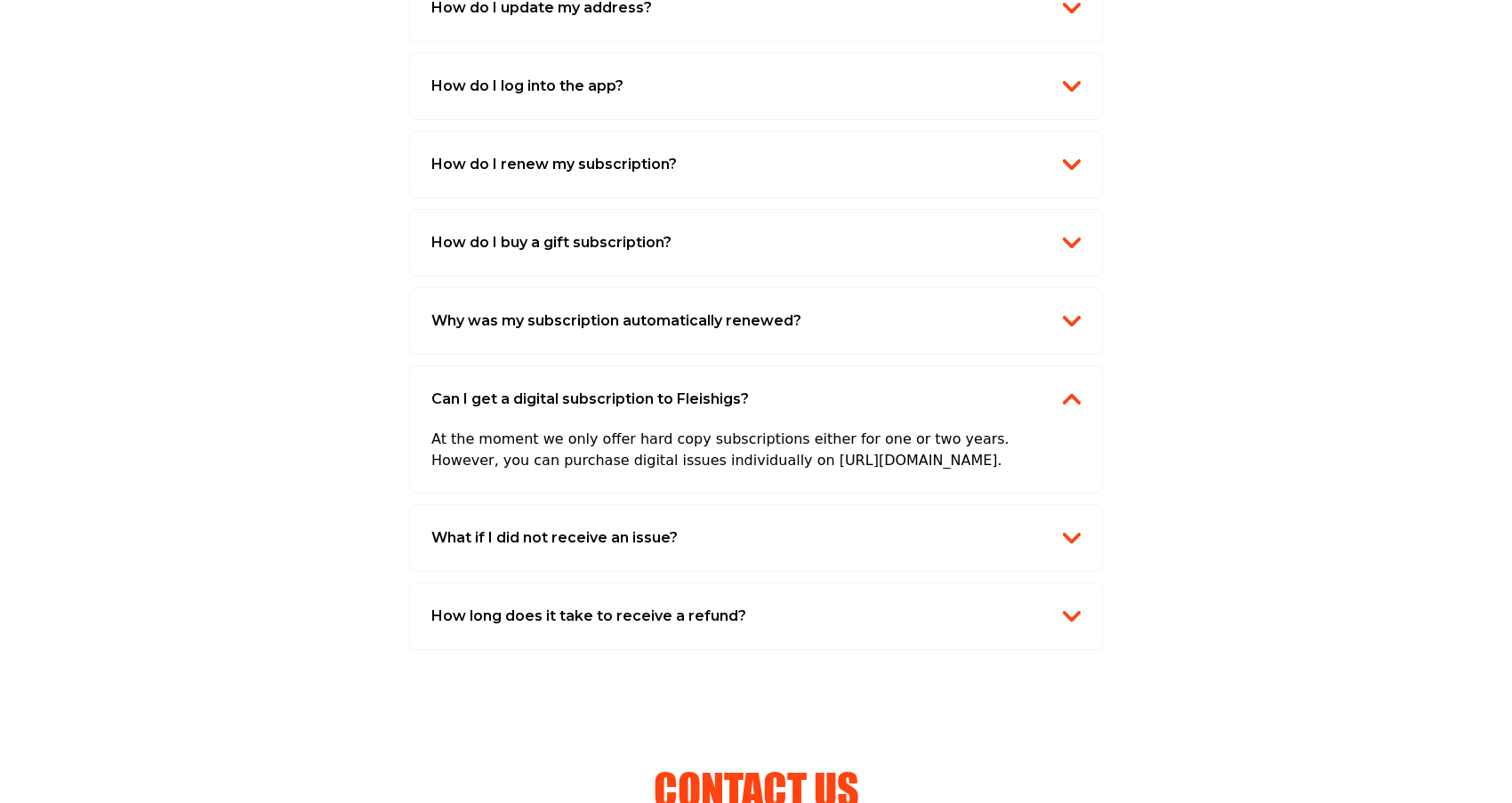
scroll to position [1653, 0]
click at [984, 444] on p "At the moment we only offer hard copy subscriptions either for one or two years…" at bounding box center [755, 438] width 649 height 60
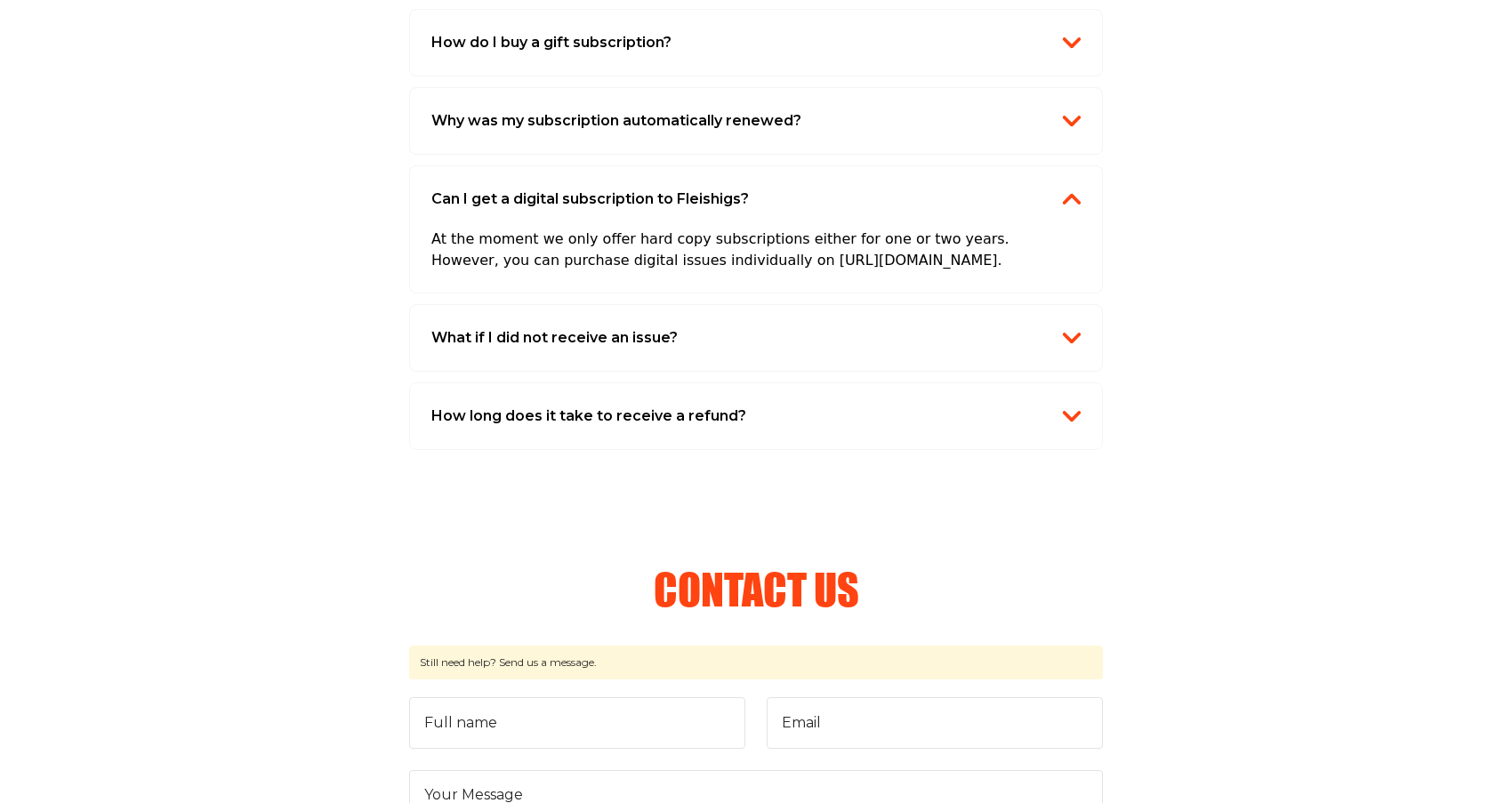
scroll to position [1854, 0]
click at [1080, 327] on img "button" at bounding box center [1071, 335] width 18 height 18
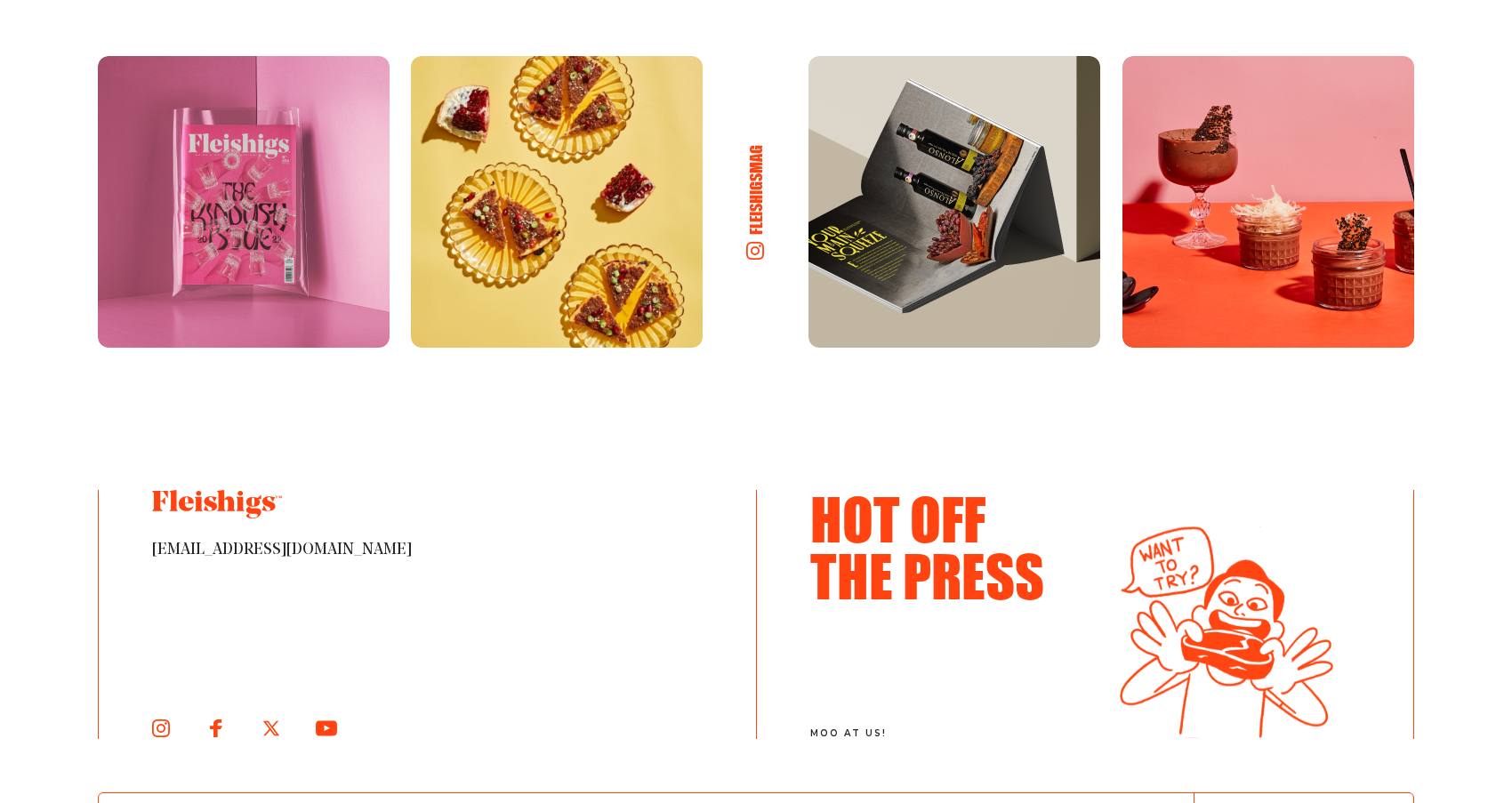
scroll to position [2938, 0]
click at [957, 550] on h3 "Hot Off The Press" at bounding box center [939, 546] width 258 height 114
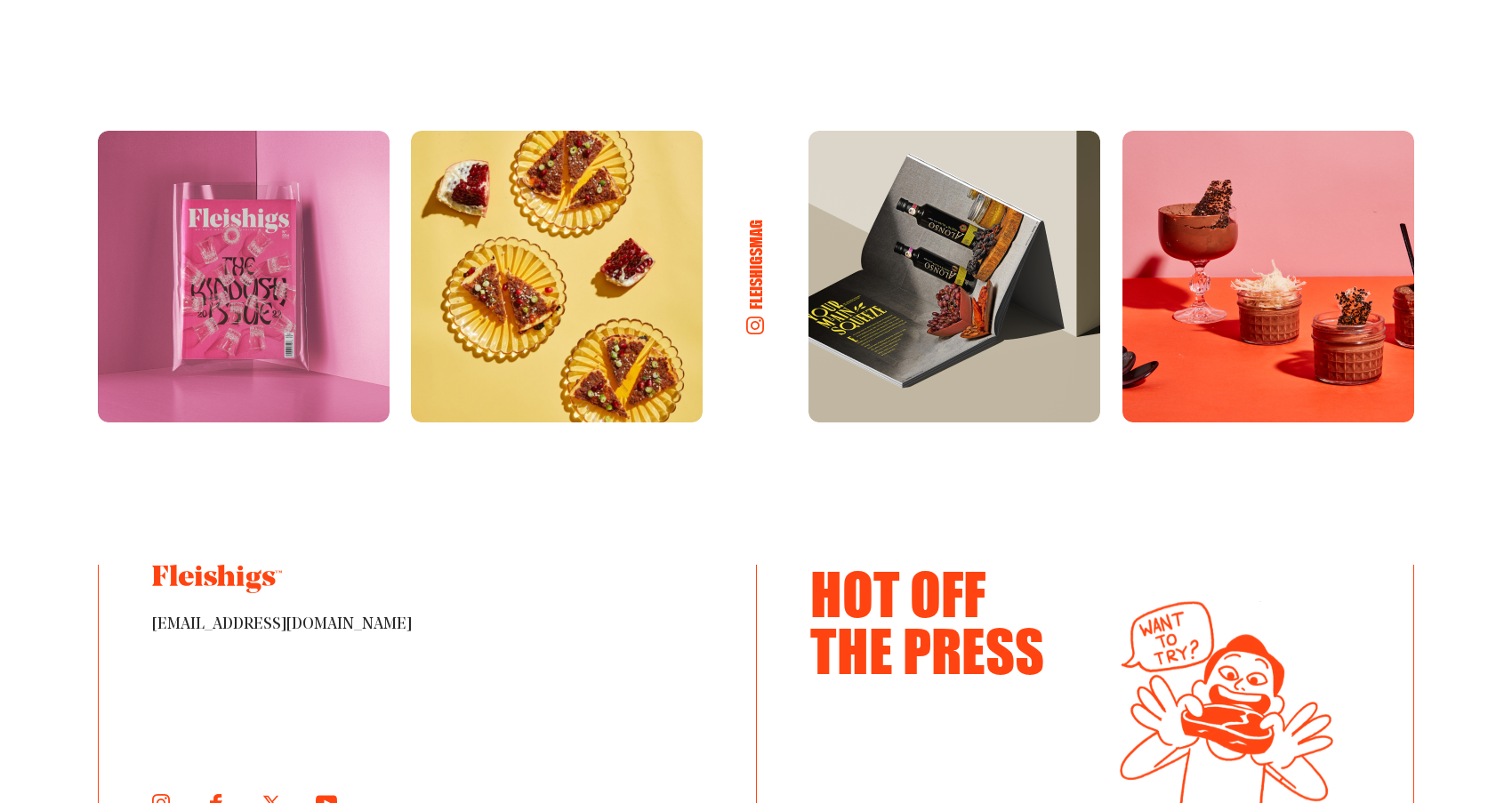
scroll to position [2862, 0]
click at [280, 283] on img at bounding box center [243, 278] width 292 height 291
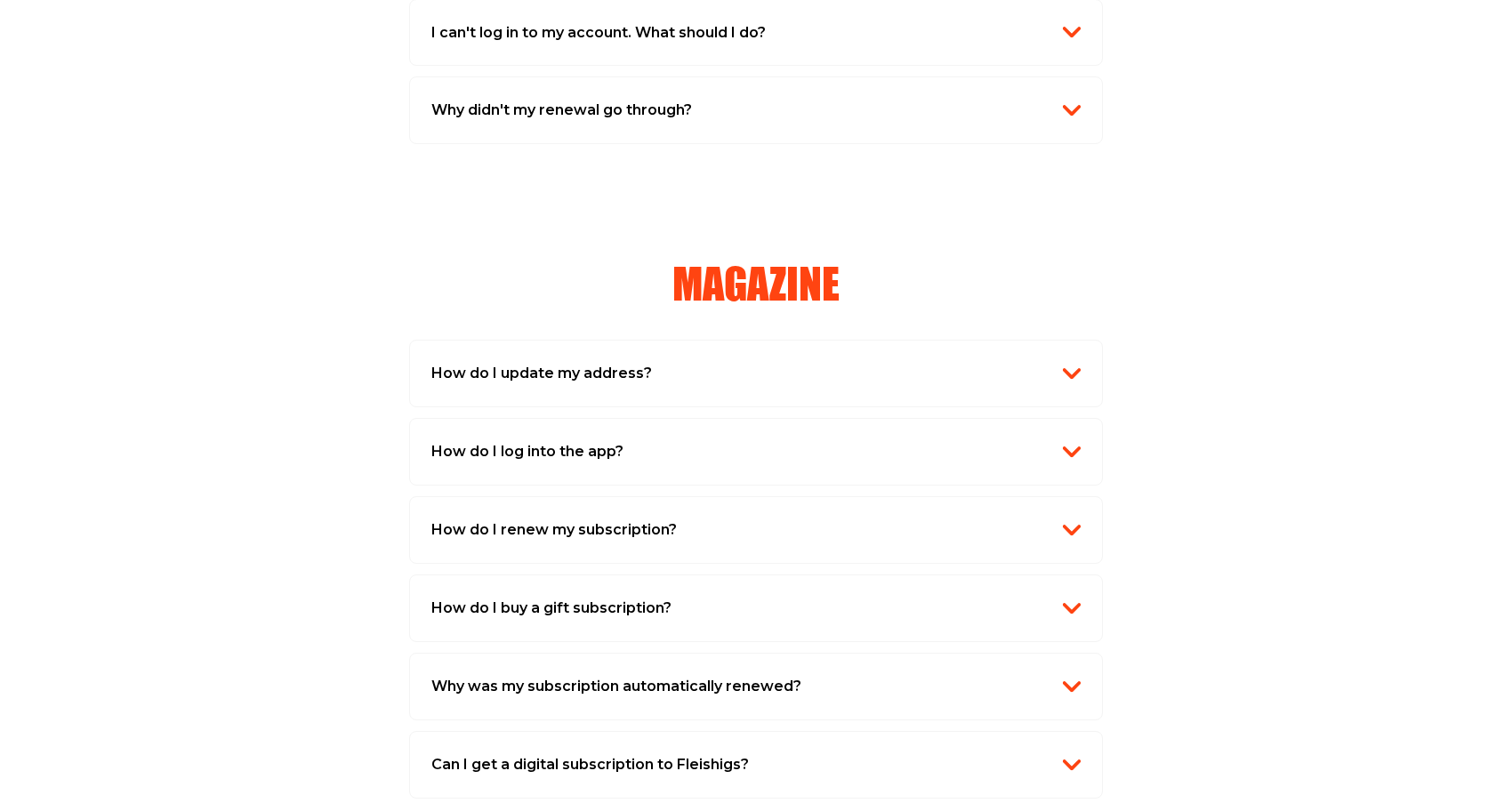
scroll to position [1293, 0]
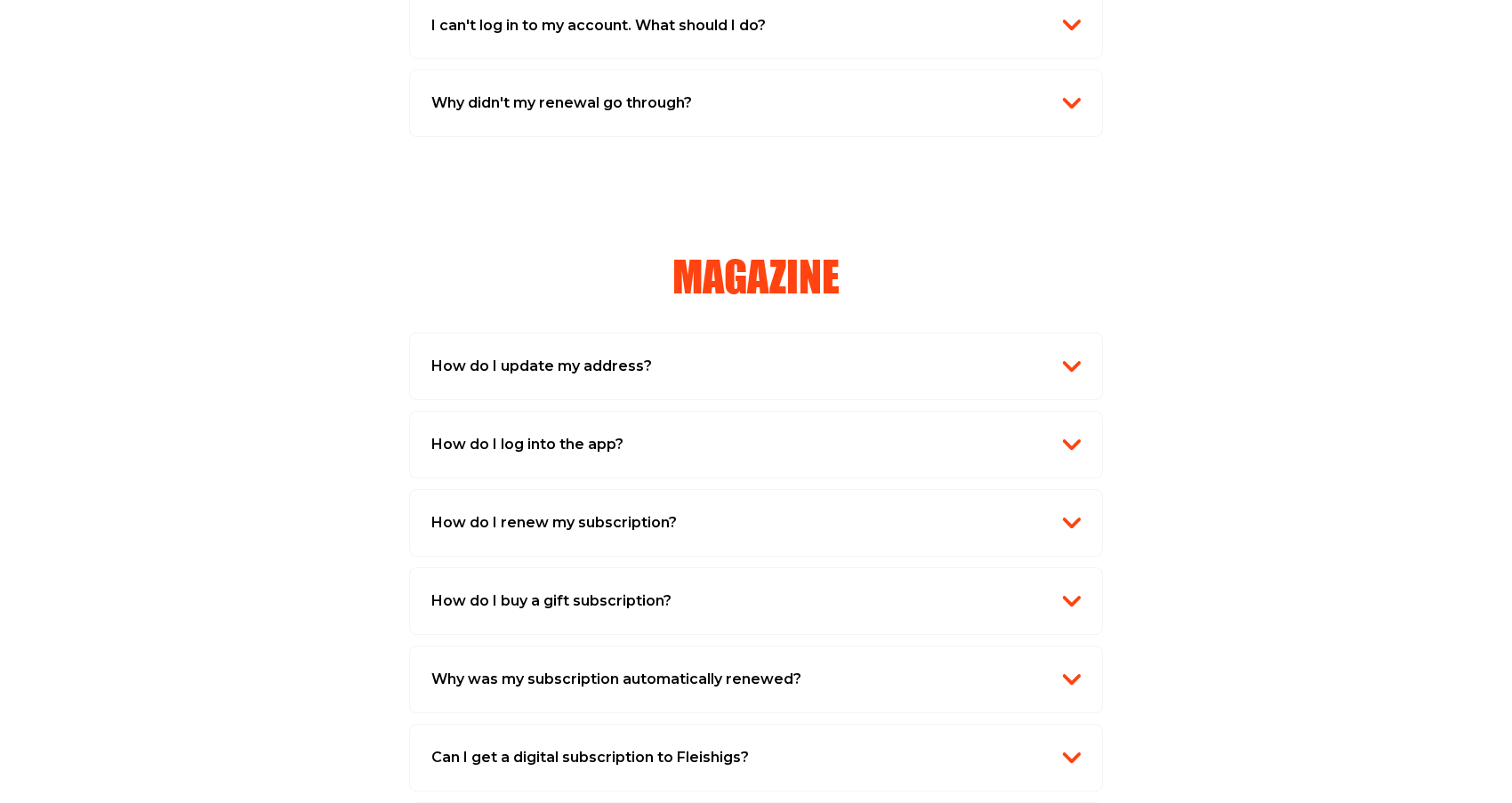
click at [1068, 435] on img "button" at bounding box center [1071, 444] width 18 height 18
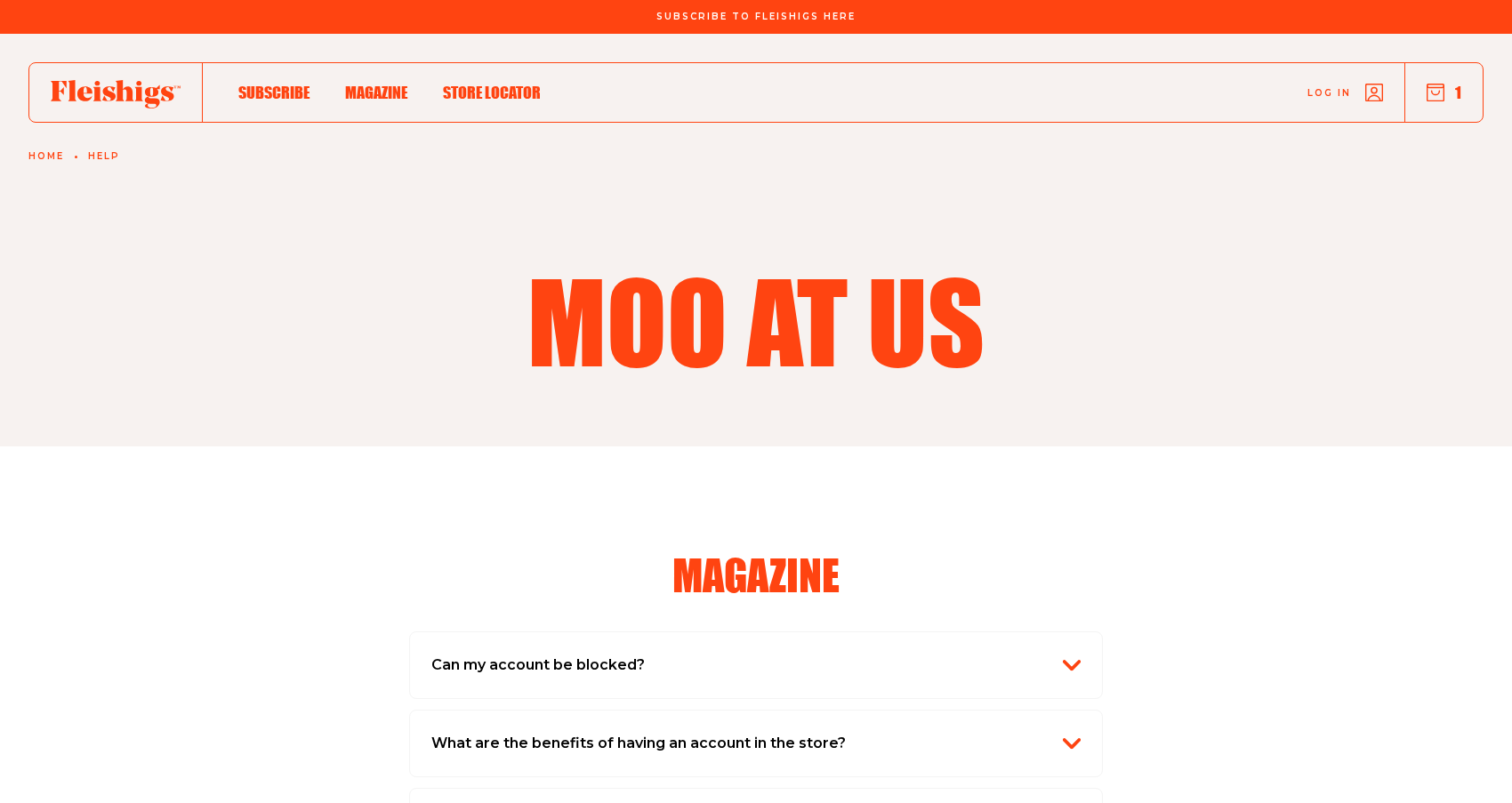
scroll to position [0, 0]
click at [372, 84] on span "Magazine" at bounding box center [376, 73] width 62 height 19
